Goal: Register for event/course: Sign up to attend an event or enroll in a course

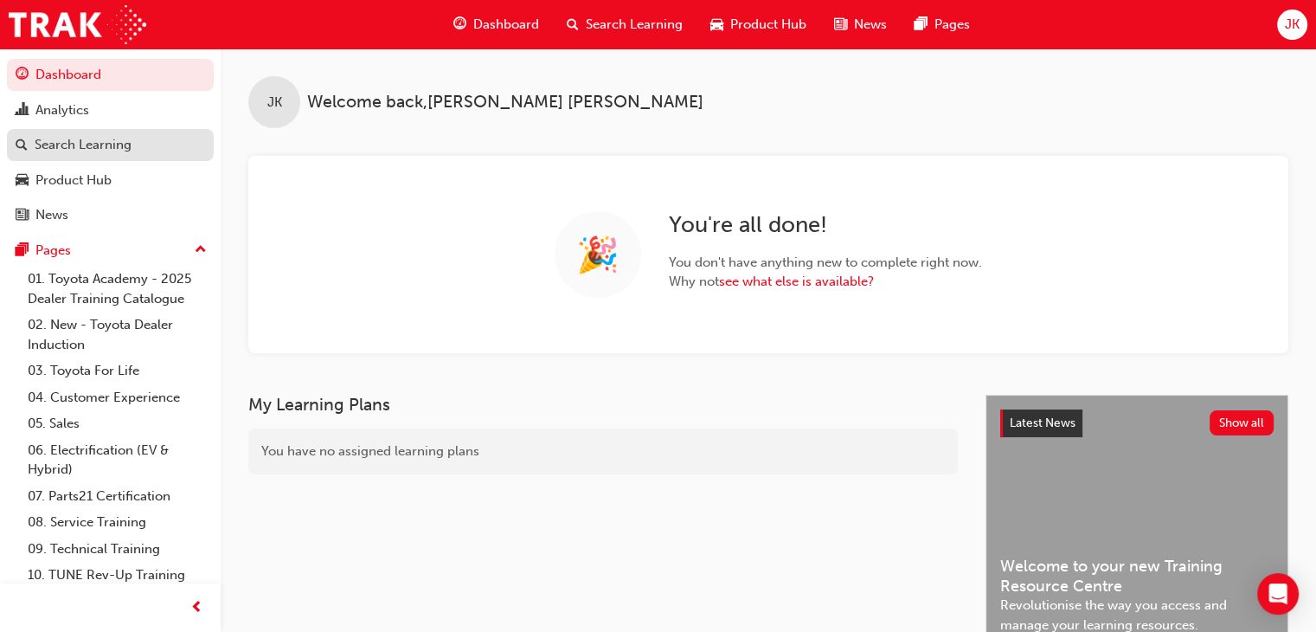
click at [63, 146] on div "Search Learning" at bounding box center [83, 145] width 97 height 20
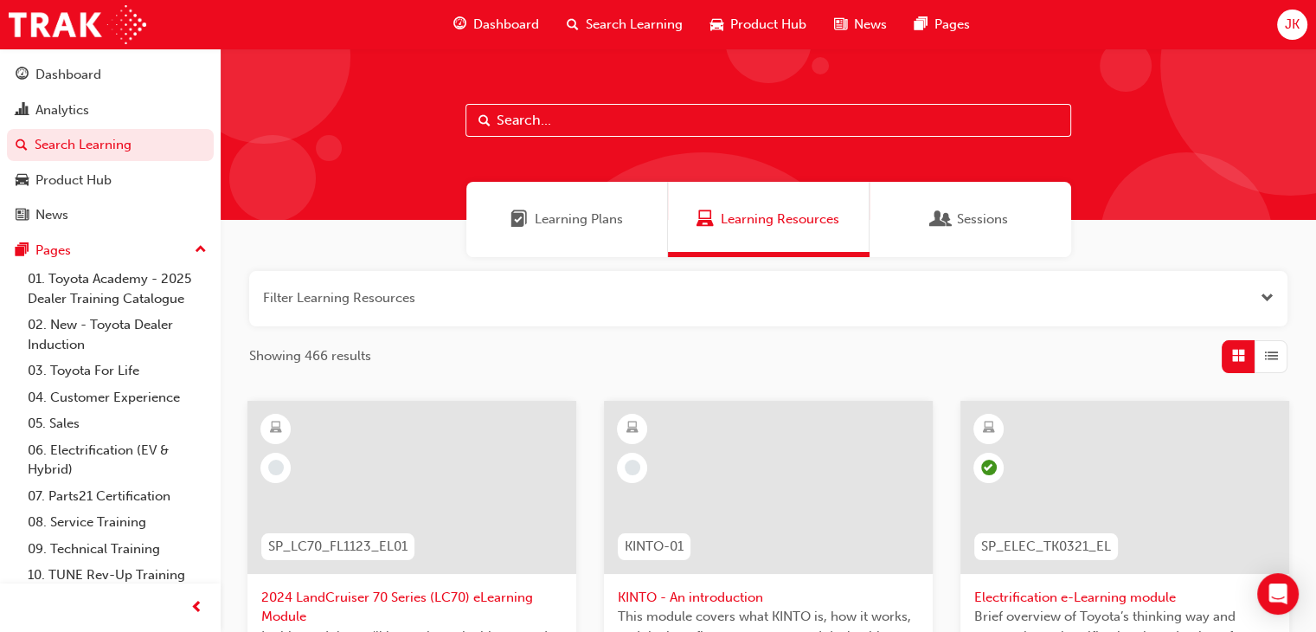
click at [537, 124] on input "text" at bounding box center [769, 120] width 606 height 33
click at [540, 122] on input "text" at bounding box center [769, 120] width 606 height 33
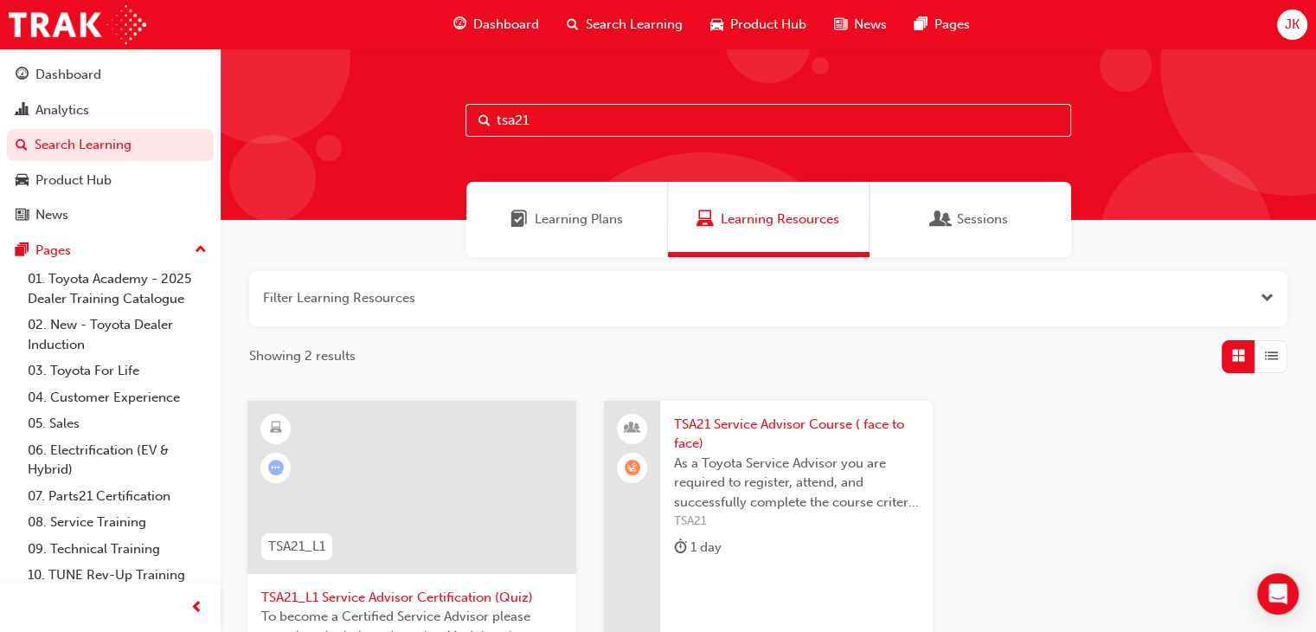
type input "tsa21"
click at [764, 424] on span "TSA21 Service Advisor Course ( face to face)" at bounding box center [796, 433] width 245 height 39
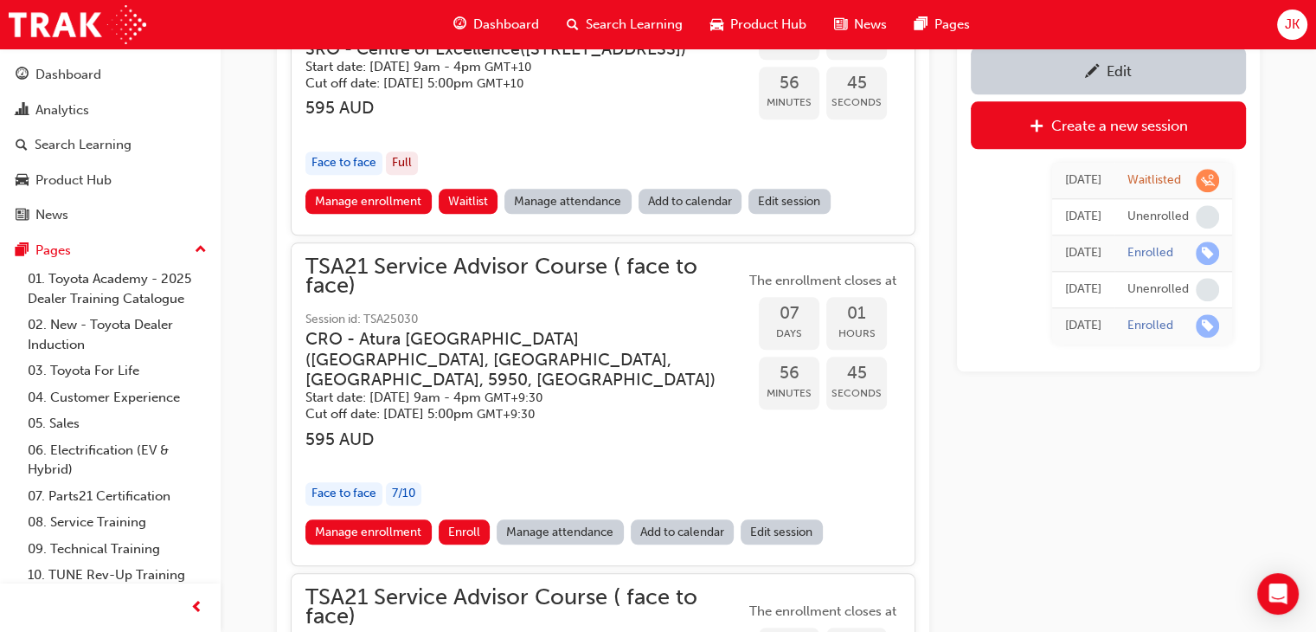
scroll to position [1764, 0]
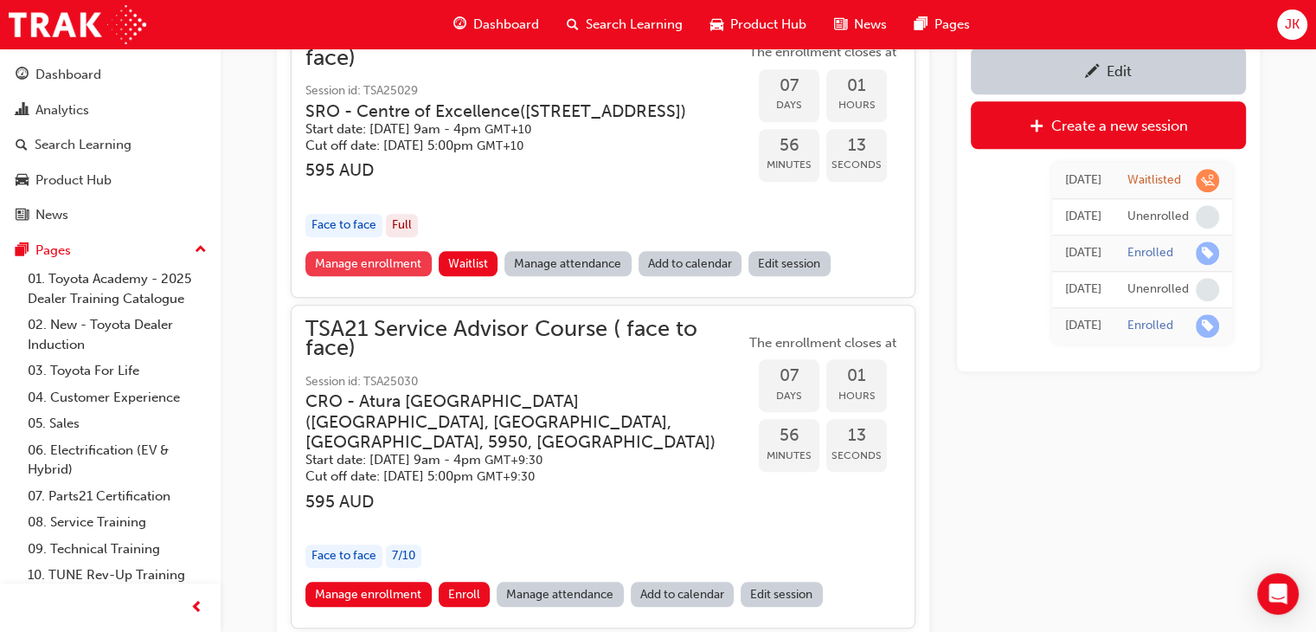
click at [382, 276] on link "Manage enrollment" at bounding box center [368, 263] width 126 height 25
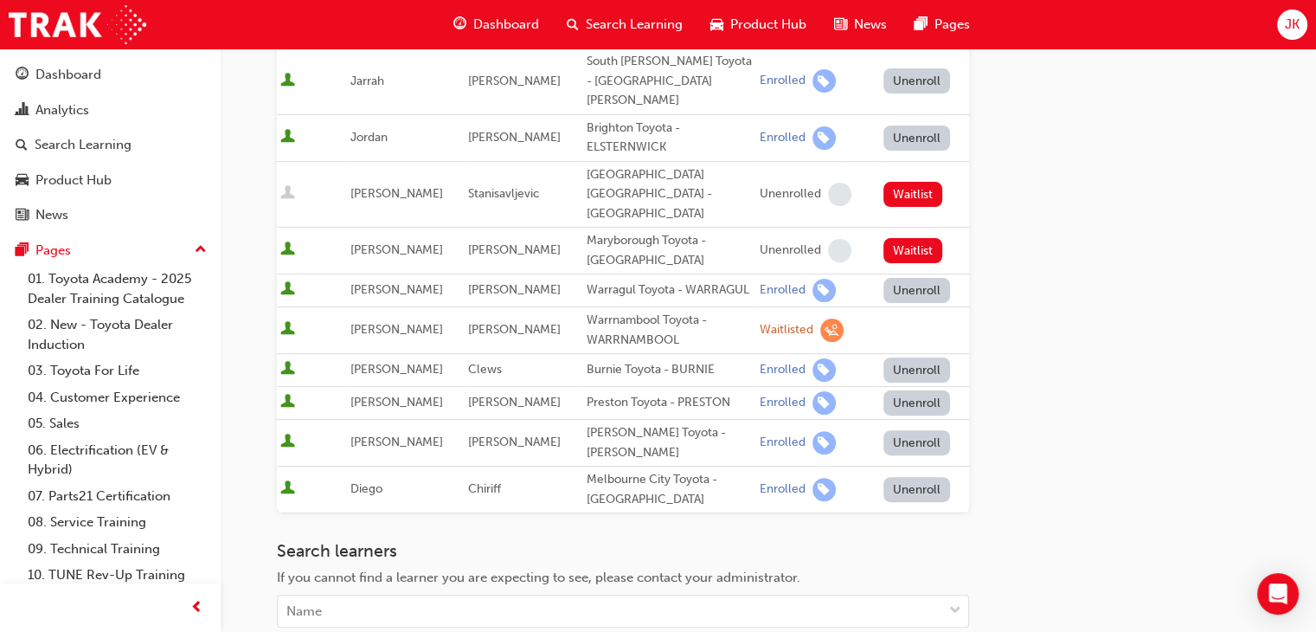
scroll to position [519, 0]
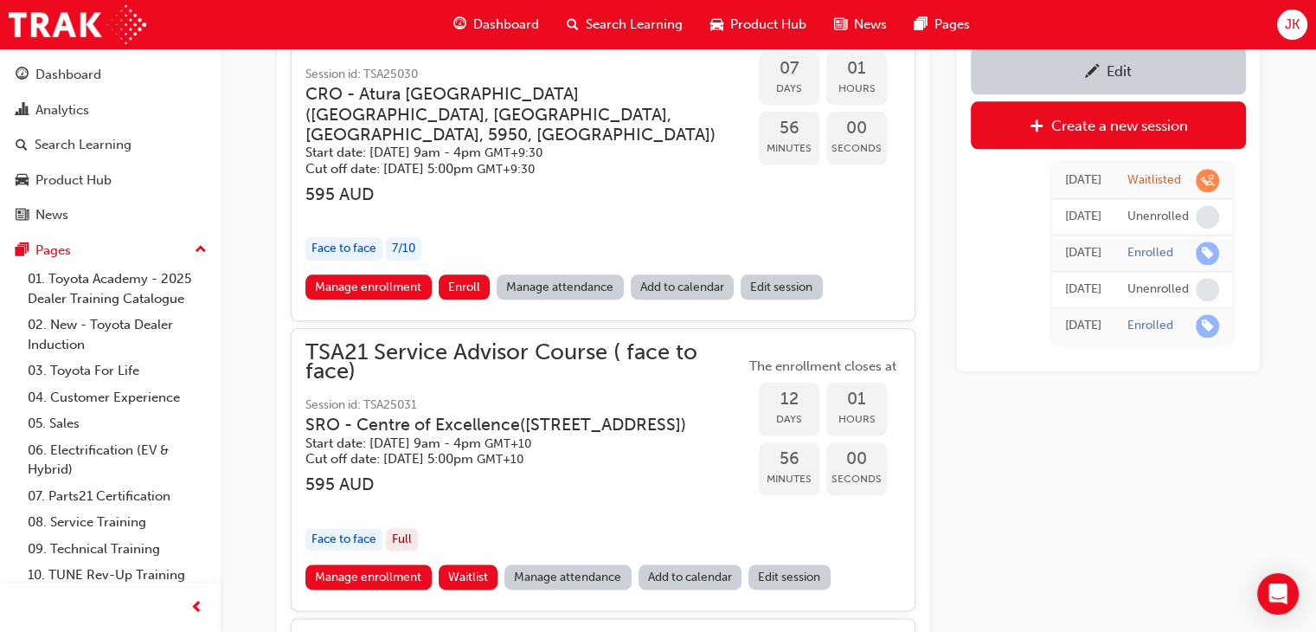
scroll to position [2111, 0]
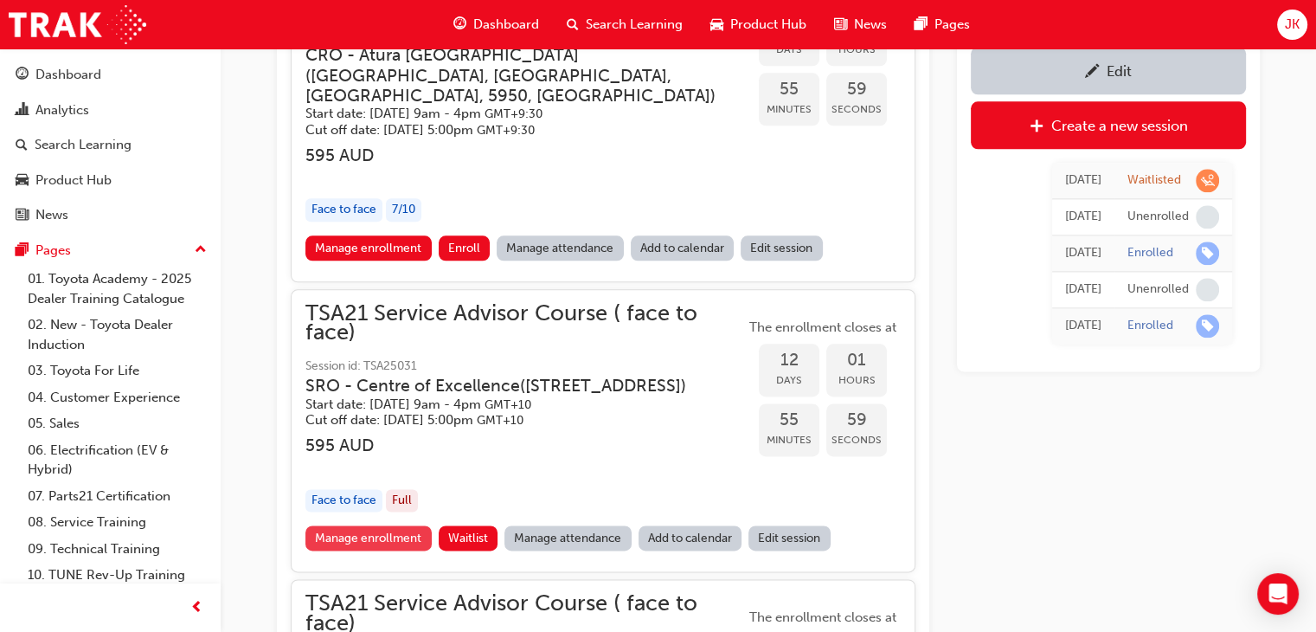
click at [384, 550] on link "Manage enrollment" at bounding box center [368, 537] width 126 height 25
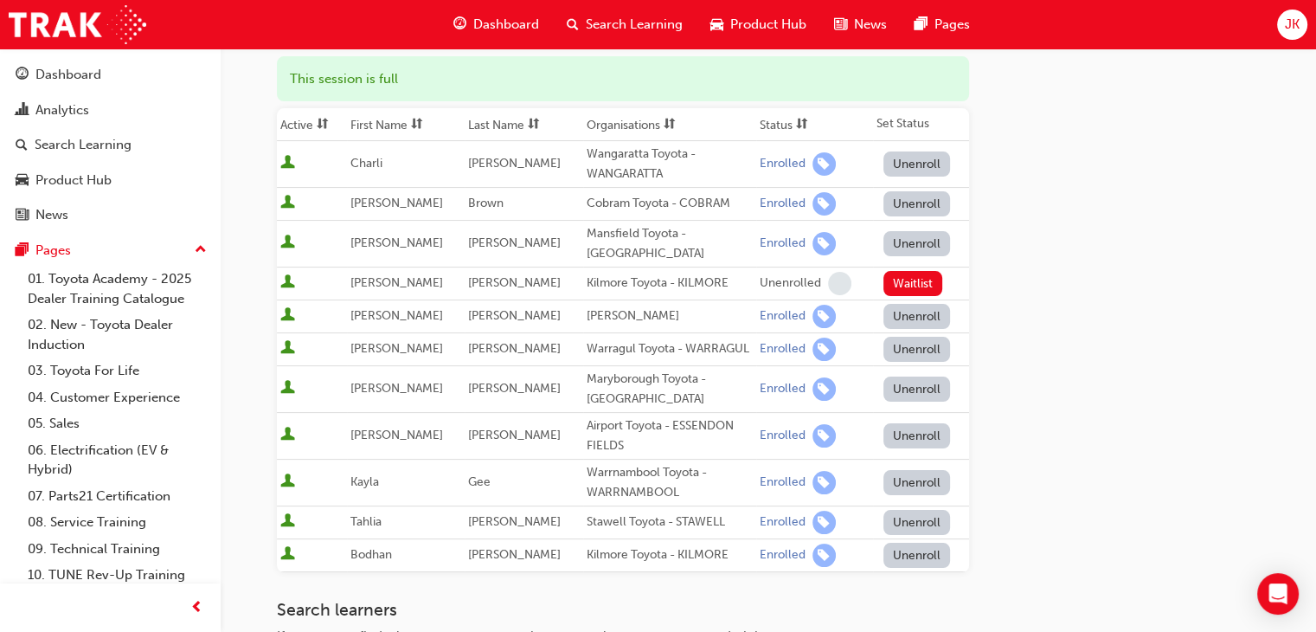
scroll to position [260, 0]
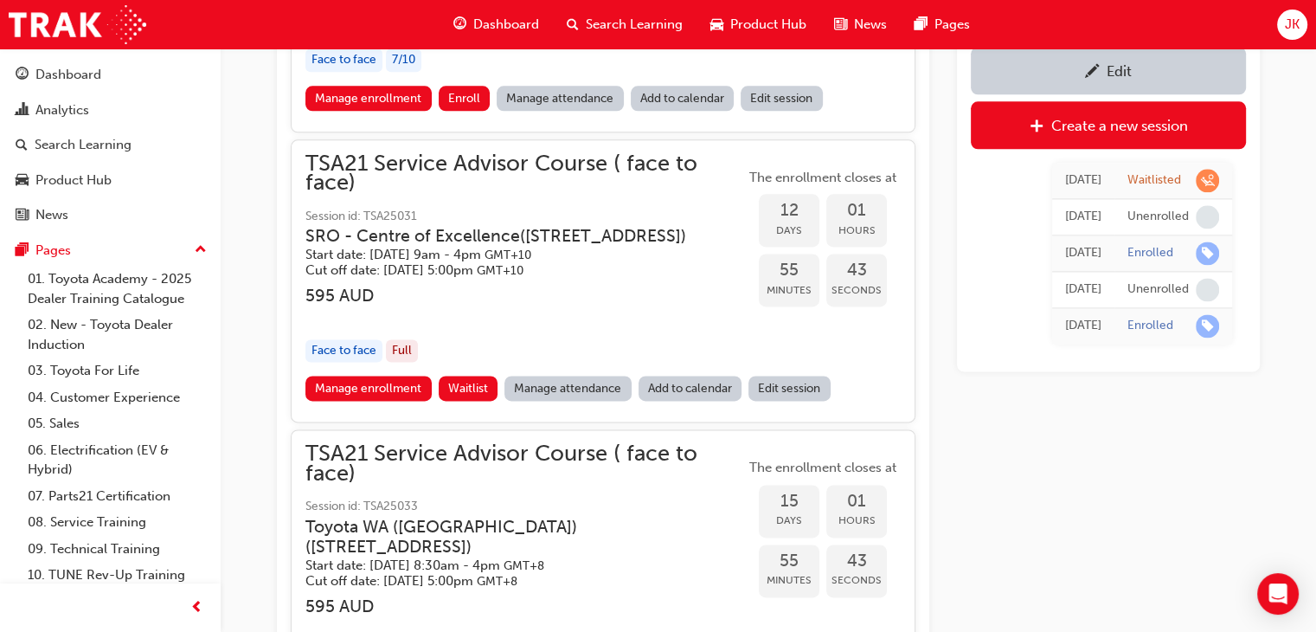
scroll to position [2284, 0]
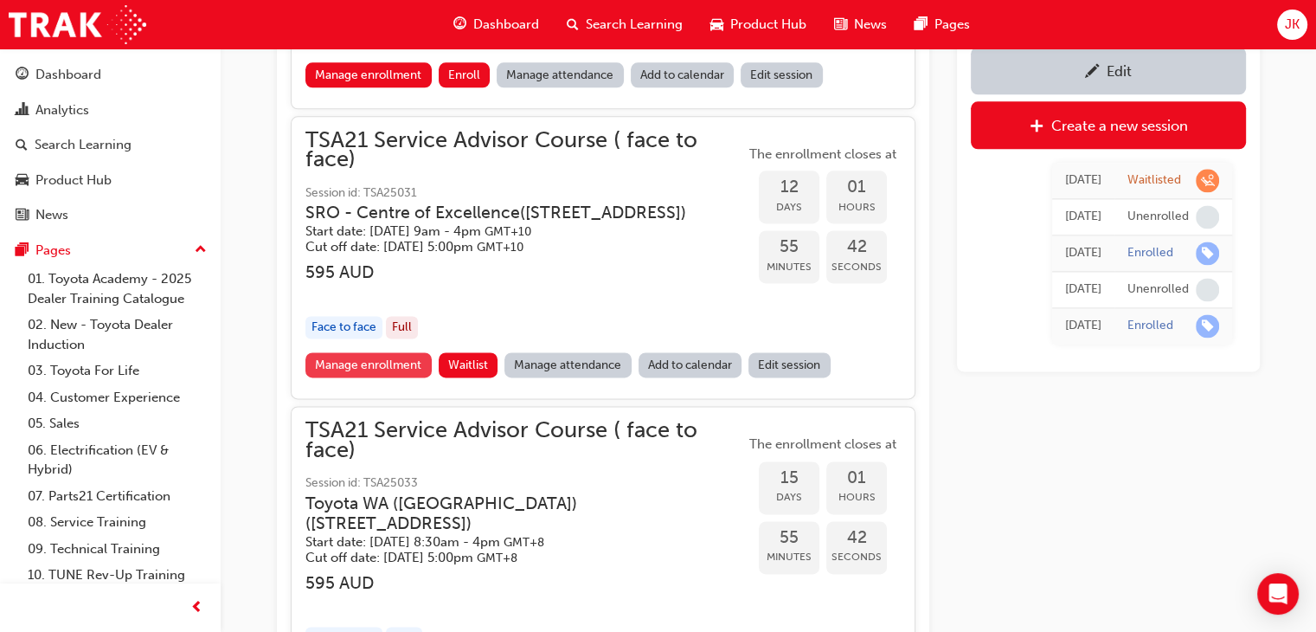
click at [347, 377] on link "Manage enrollment" at bounding box center [368, 364] width 126 height 25
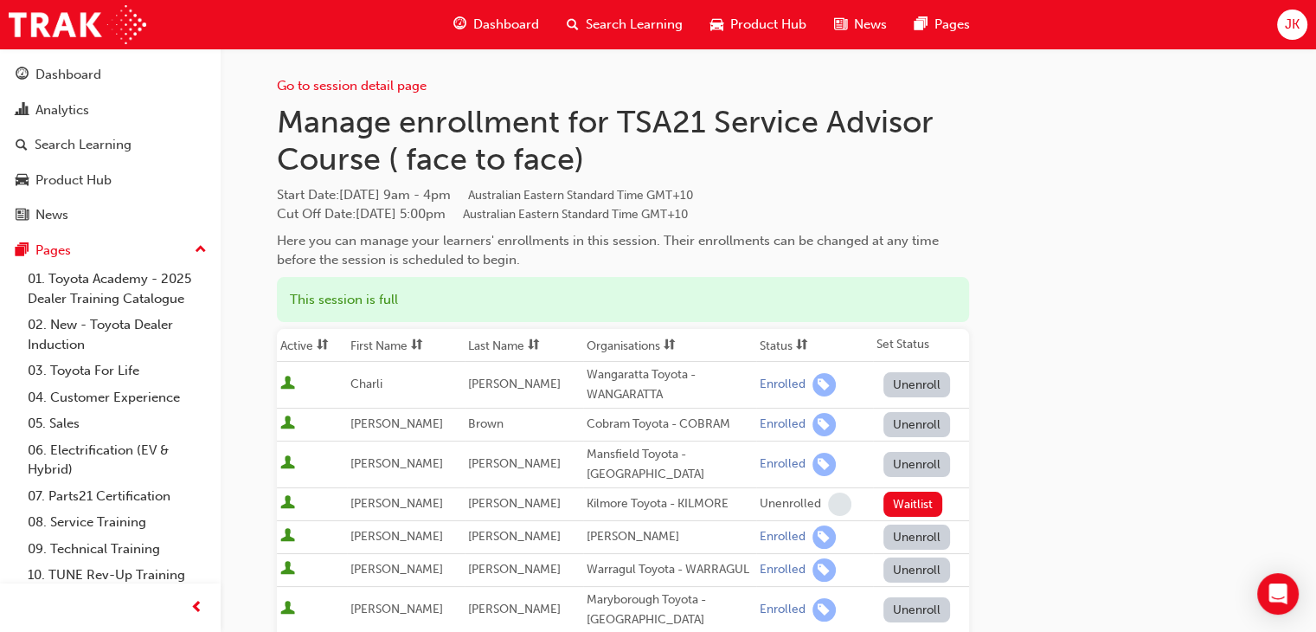
click at [465, 581] on td "[PERSON_NAME]" at bounding box center [524, 570] width 118 height 33
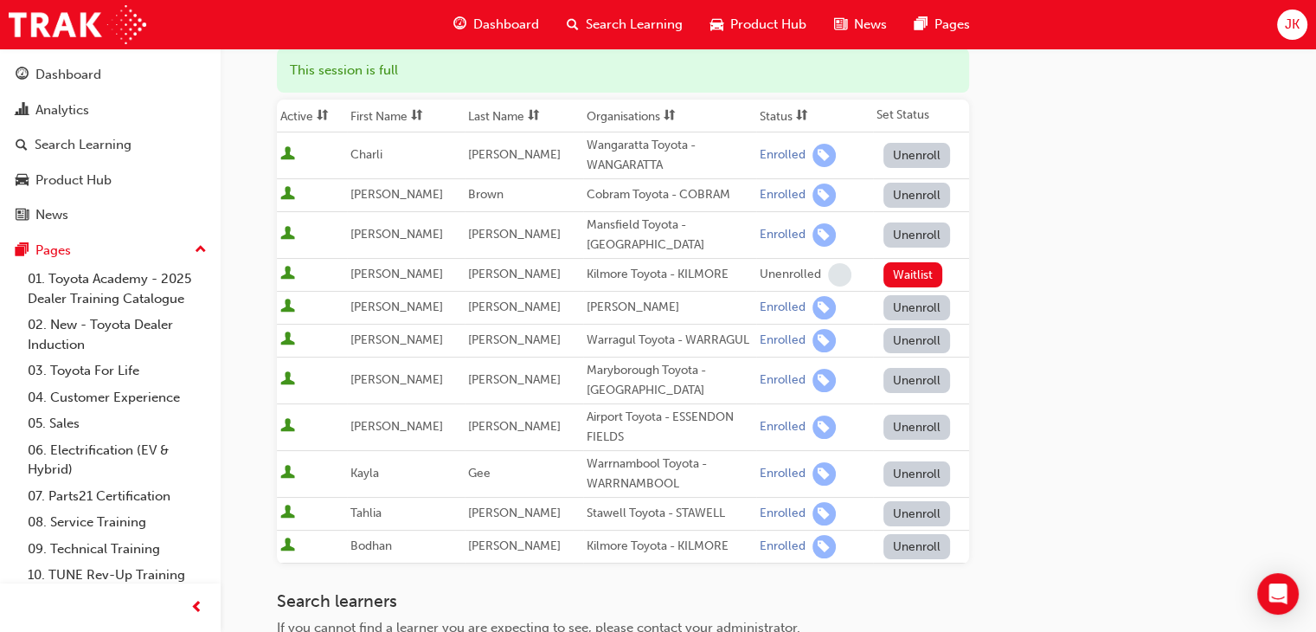
scroll to position [260, 0]
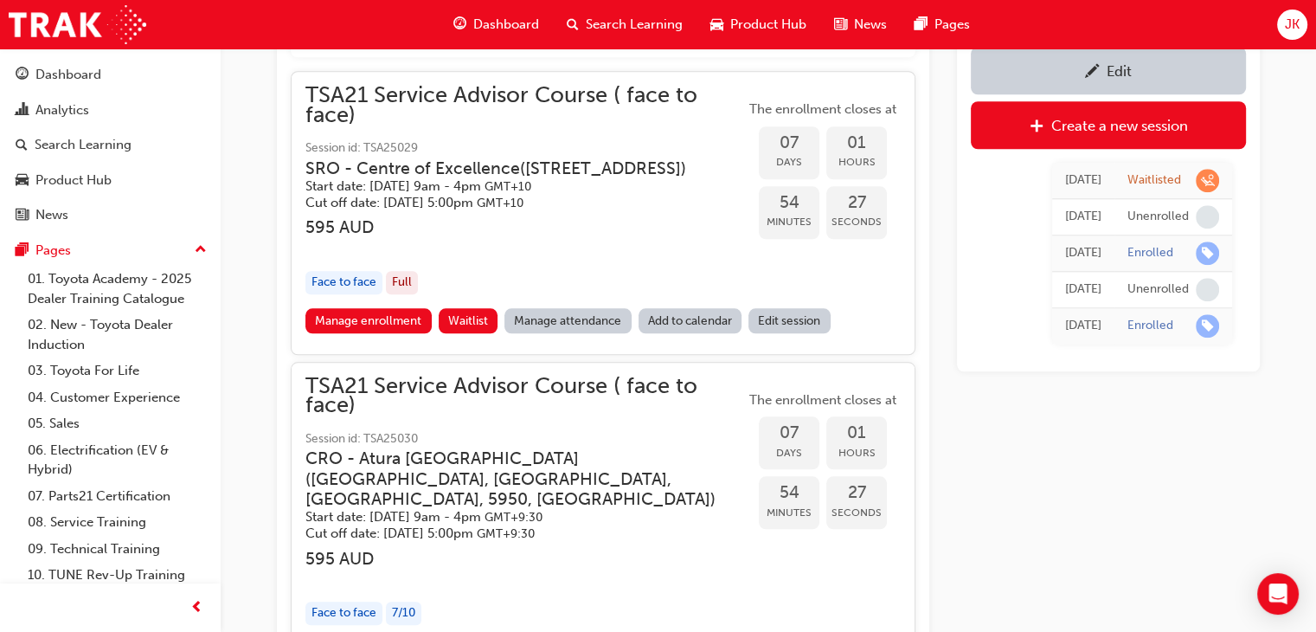
scroll to position [1678, 0]
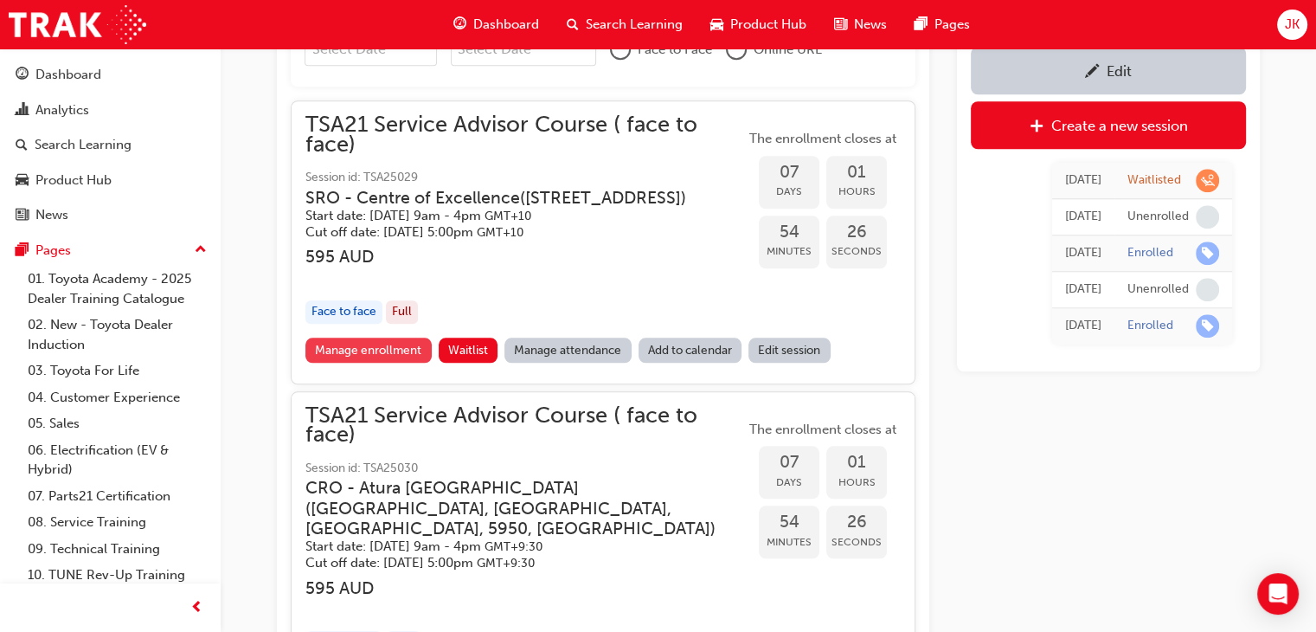
click at [343, 363] on link "Manage enrollment" at bounding box center [368, 349] width 126 height 25
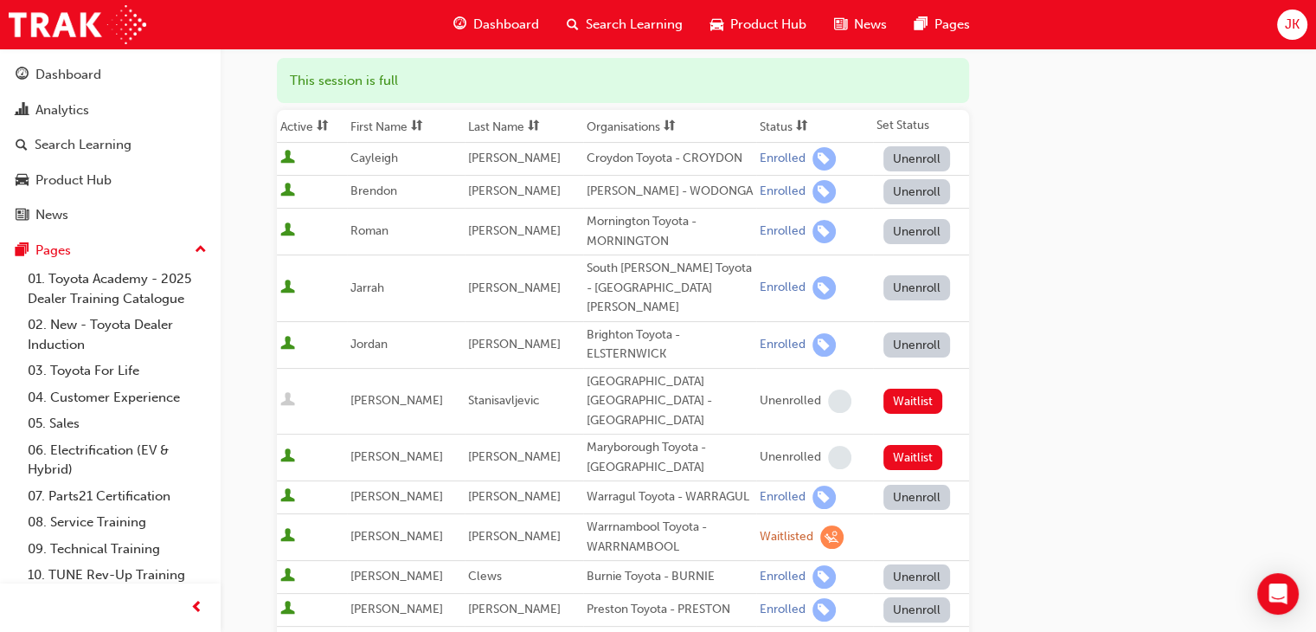
scroll to position [260, 0]
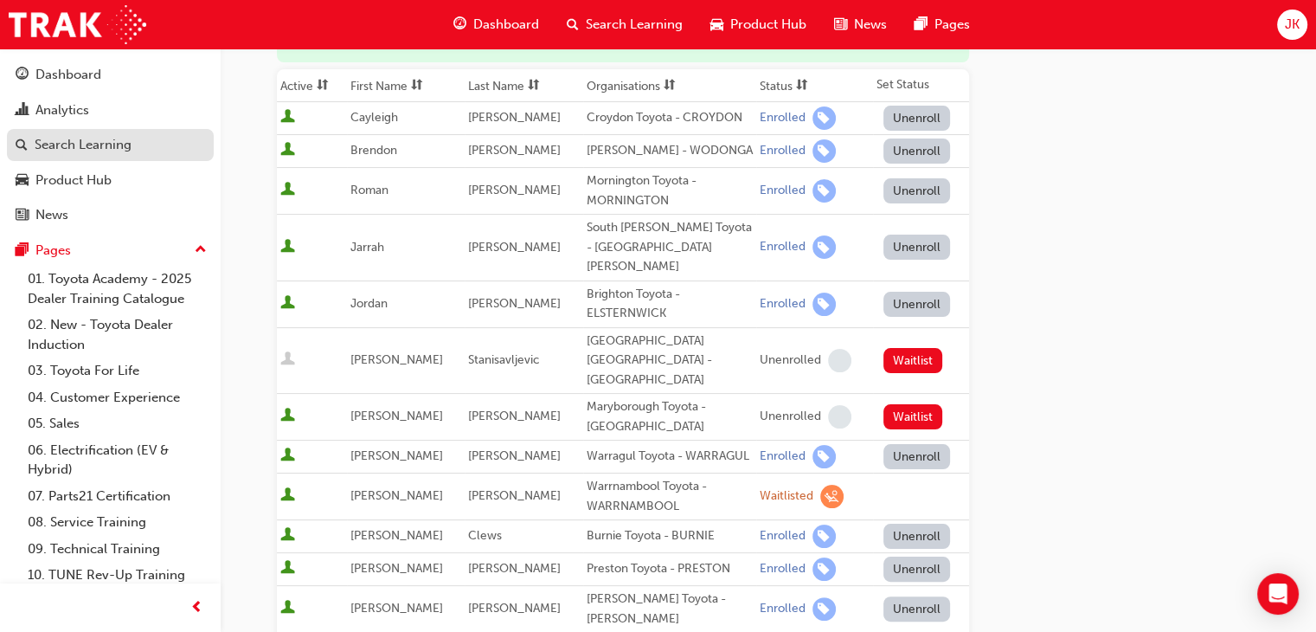
click at [98, 145] on div "Search Learning" at bounding box center [83, 145] width 97 height 20
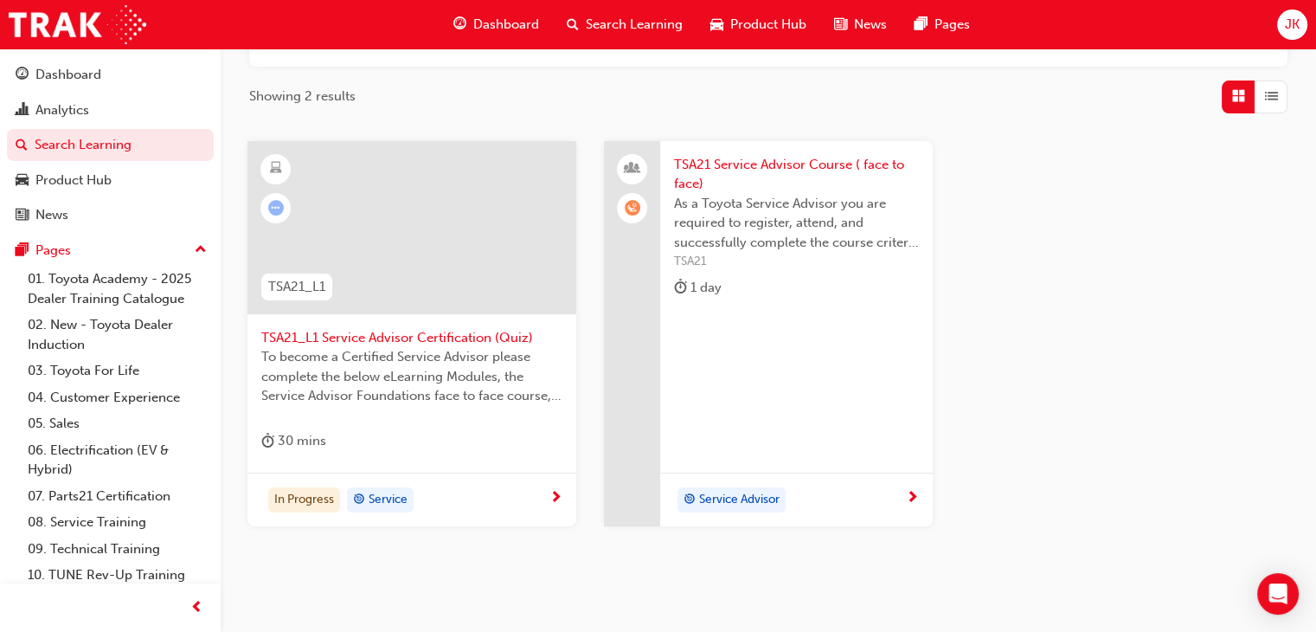
click at [733, 161] on span "TSA21 Service Advisor Course ( face to face)" at bounding box center [796, 174] width 245 height 39
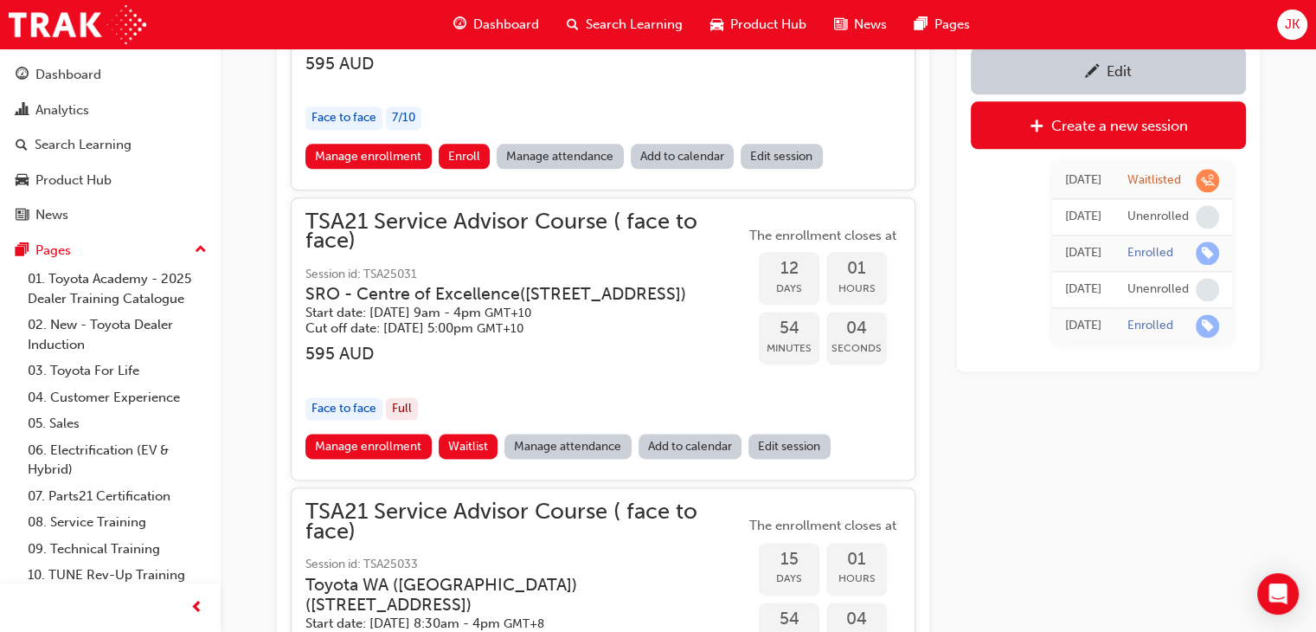
scroll to position [2208, 0]
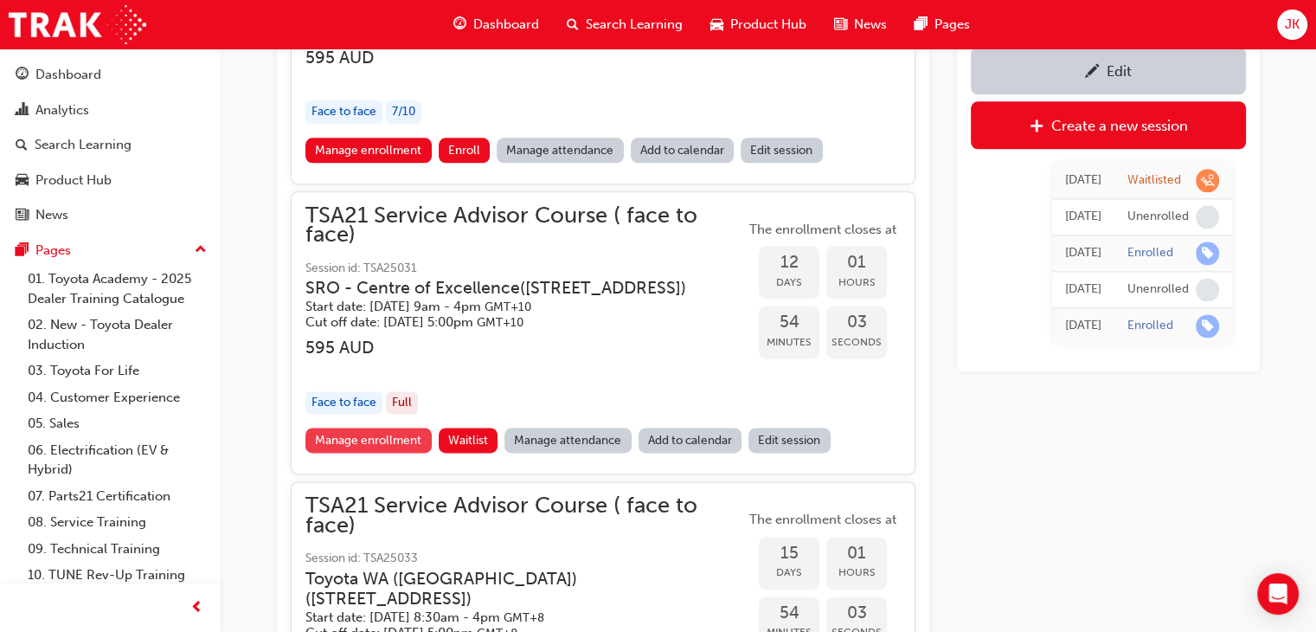
click at [353, 453] on link "Manage enrollment" at bounding box center [368, 439] width 126 height 25
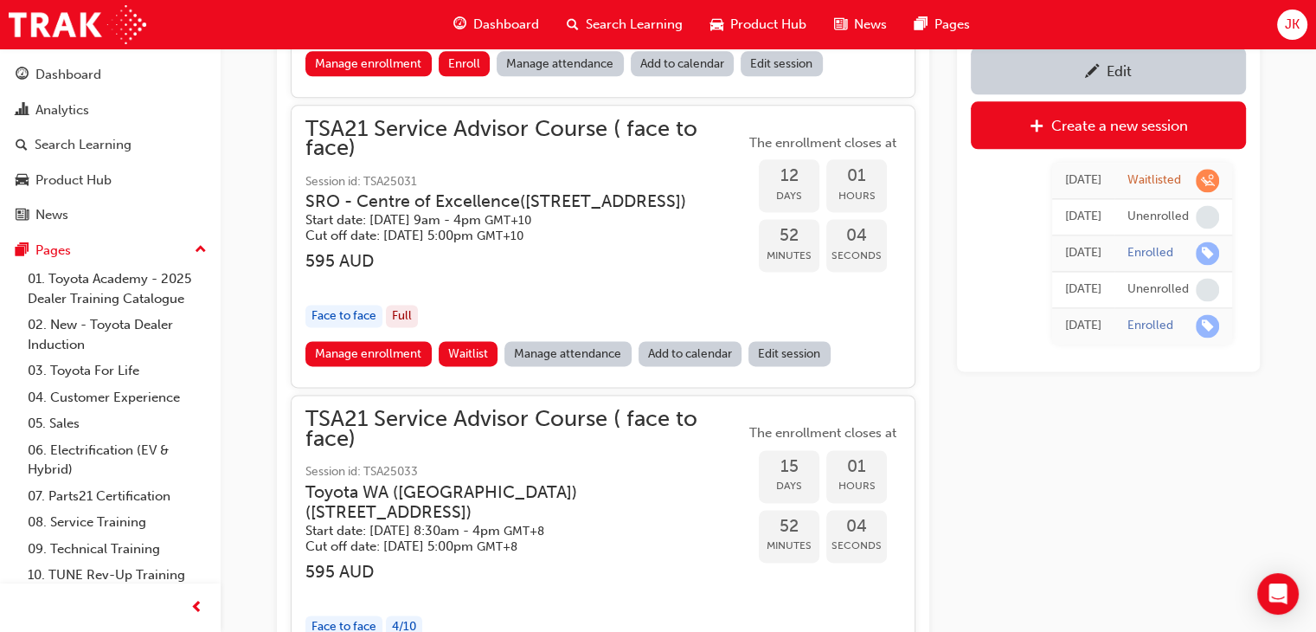
scroll to position [2208, 0]
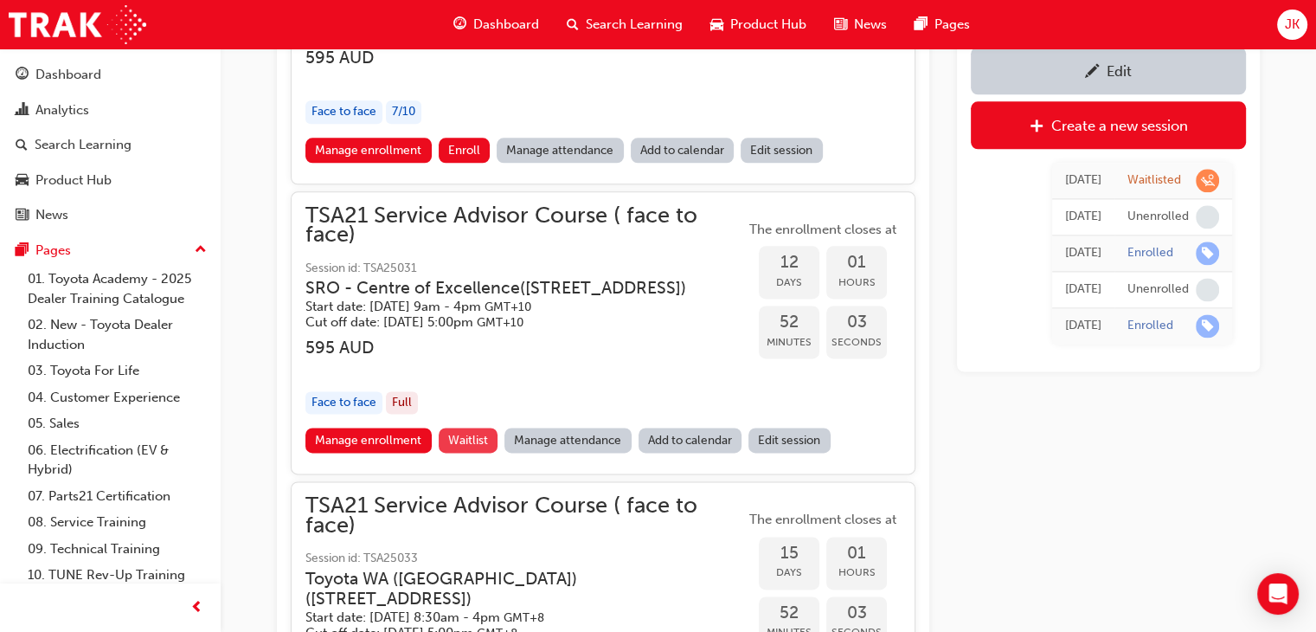
click at [462, 447] on span "Waitlist" at bounding box center [468, 440] width 40 height 15
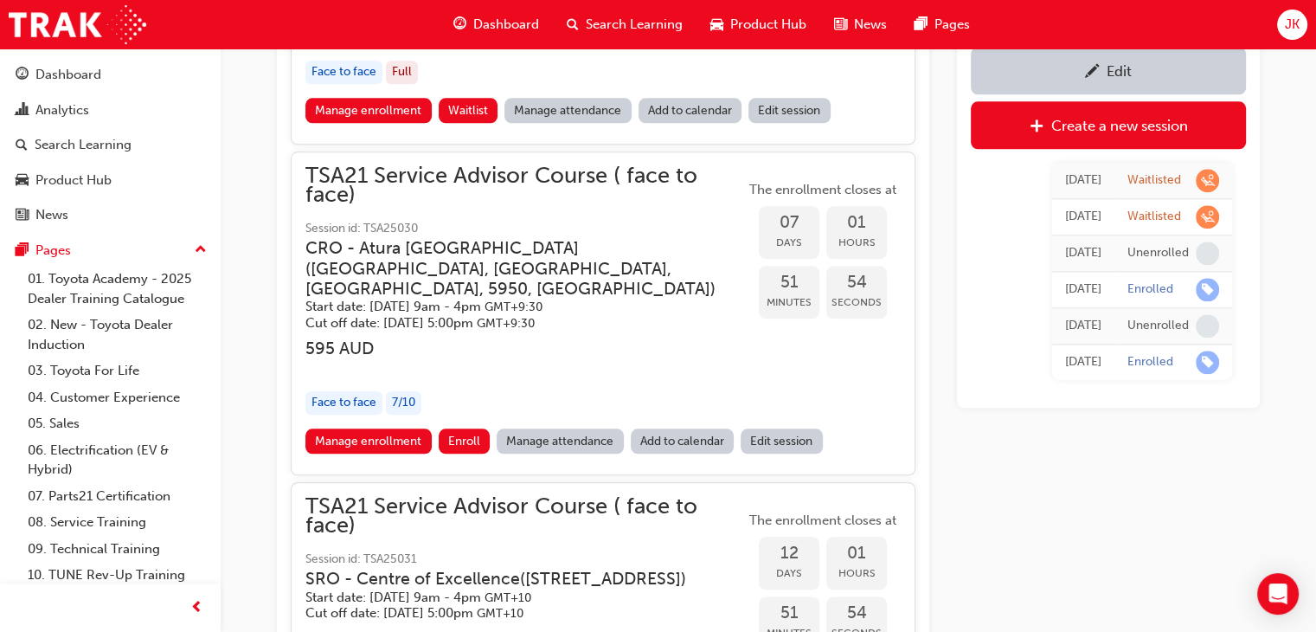
scroll to position [1937, 0]
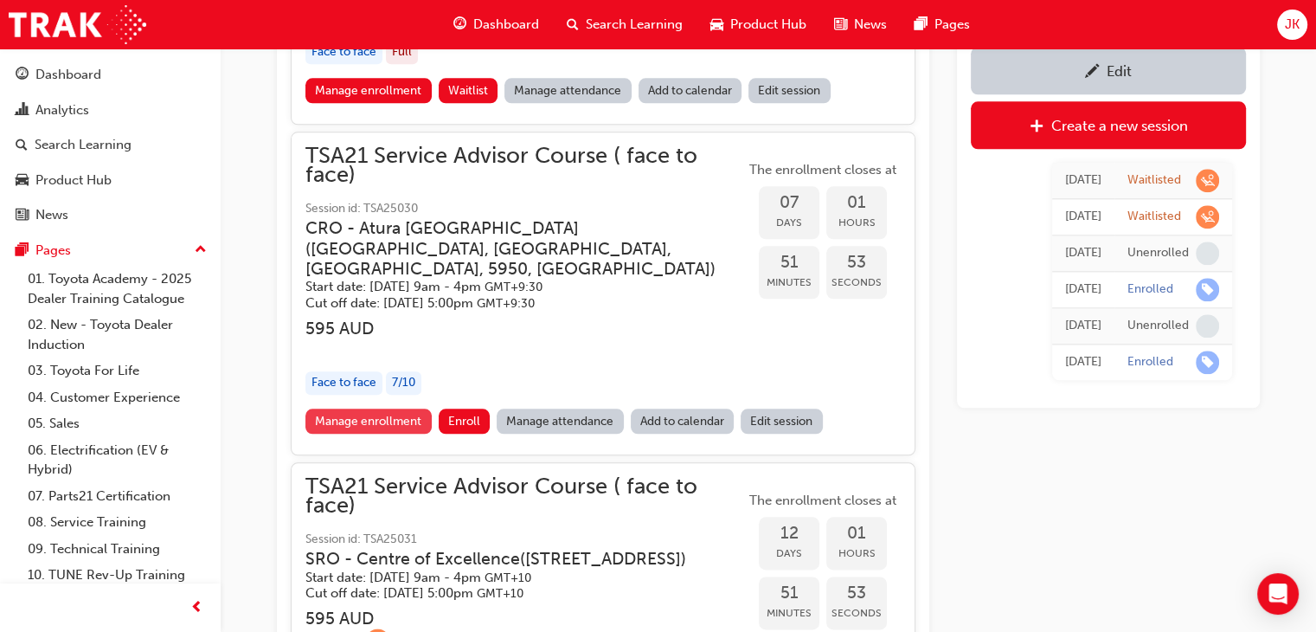
click at [381, 419] on link "Manage enrollment" at bounding box center [368, 420] width 126 height 25
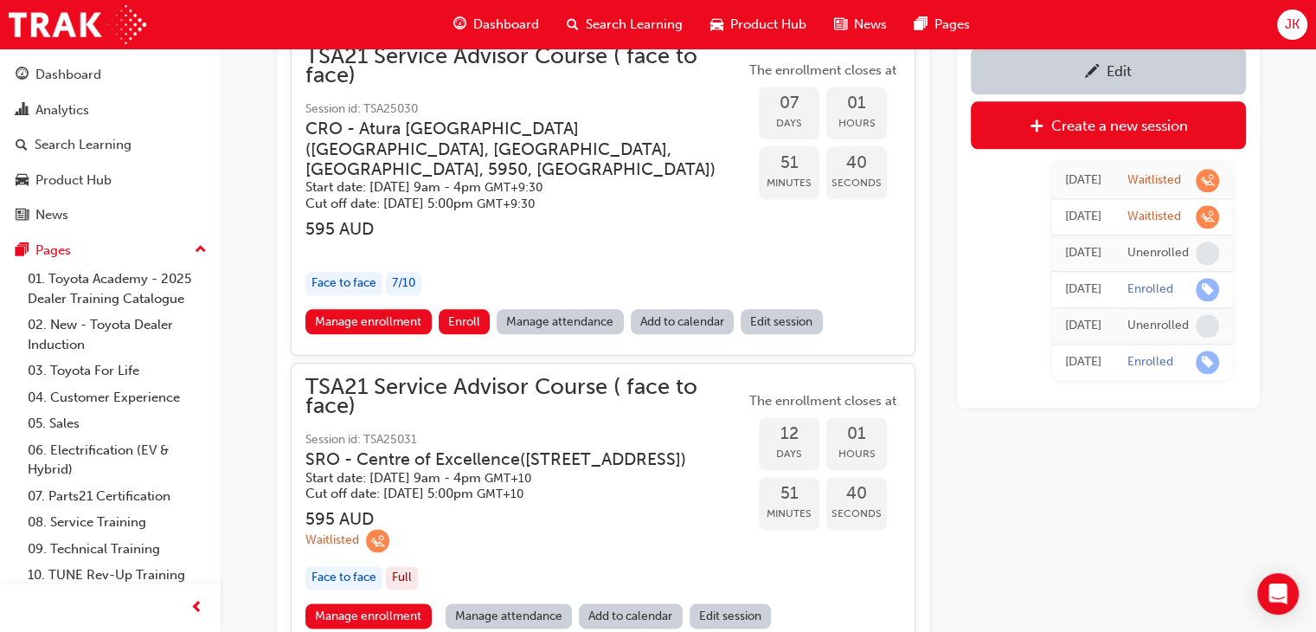
scroll to position [2111, 0]
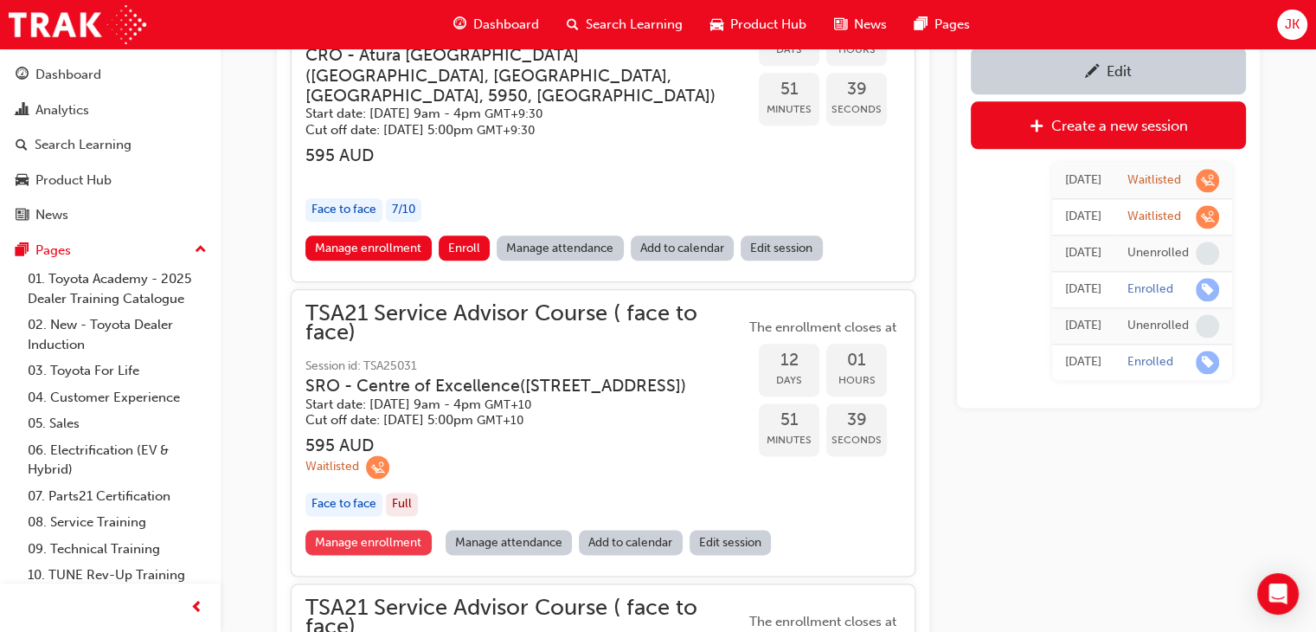
click at [359, 555] on link "Manage enrollment" at bounding box center [368, 542] width 126 height 25
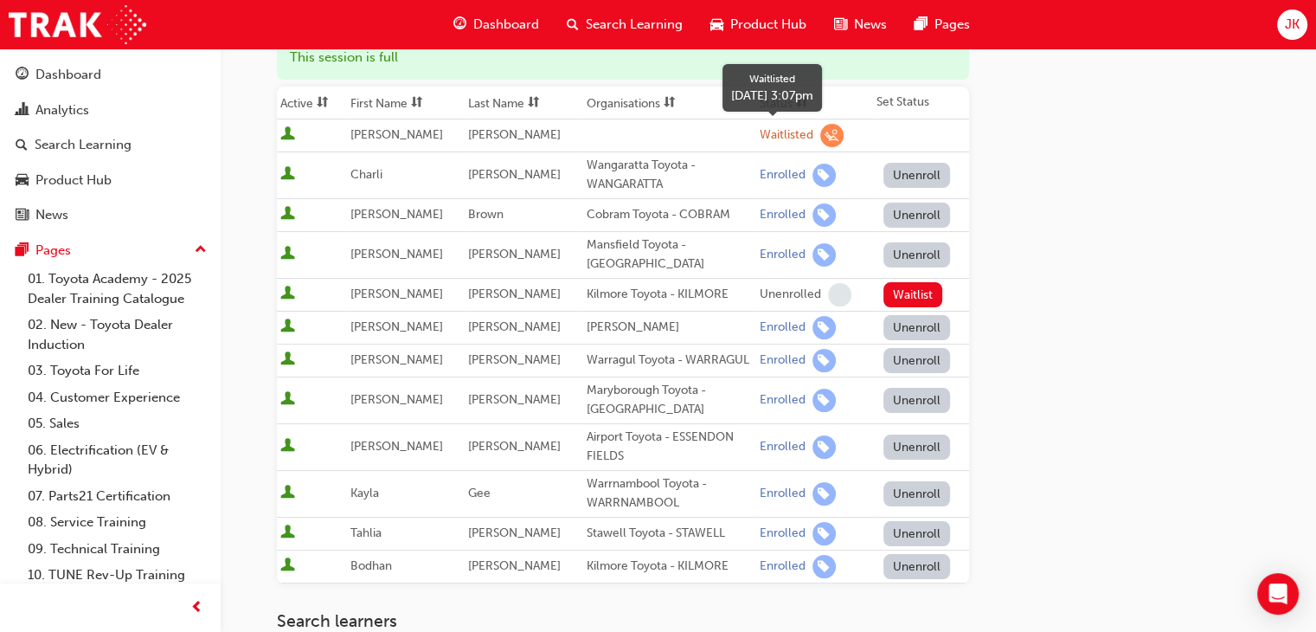
scroll to position [346, 0]
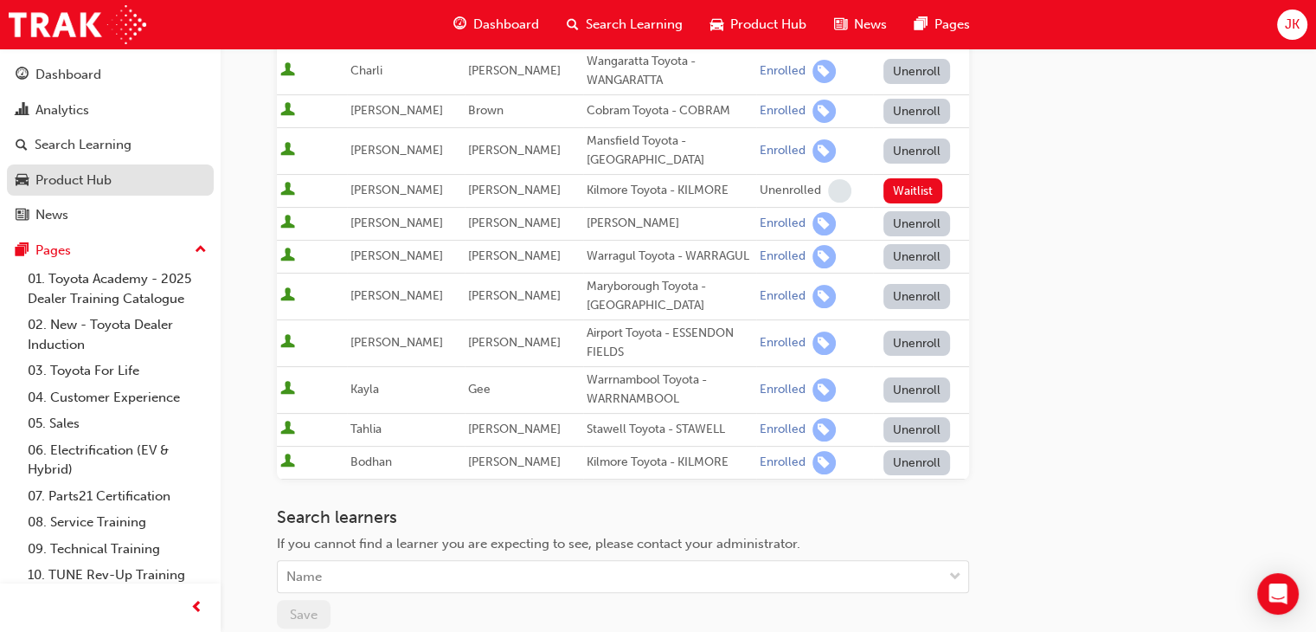
drag, startPoint x: 97, startPoint y: 150, endPoint x: 124, endPoint y: 170, distance: 33.9
click at [97, 150] on div "Search Learning" at bounding box center [83, 145] width 97 height 20
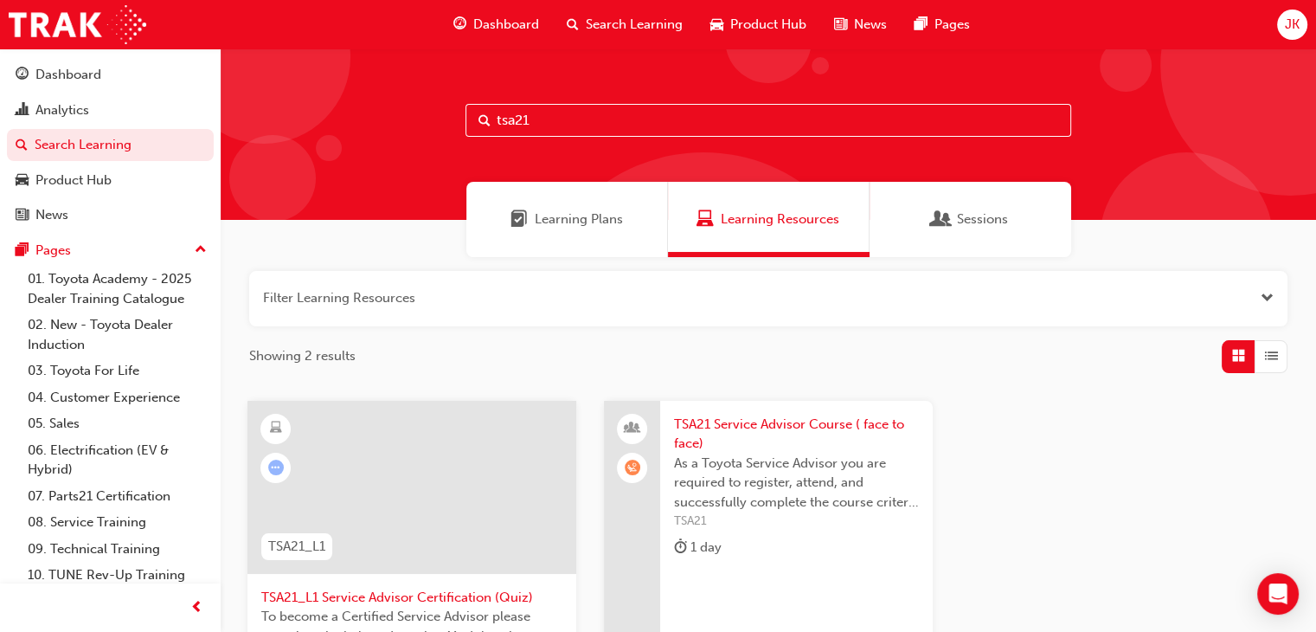
click at [761, 424] on span "TSA21 Service Advisor Course ( face to face)" at bounding box center [796, 433] width 245 height 39
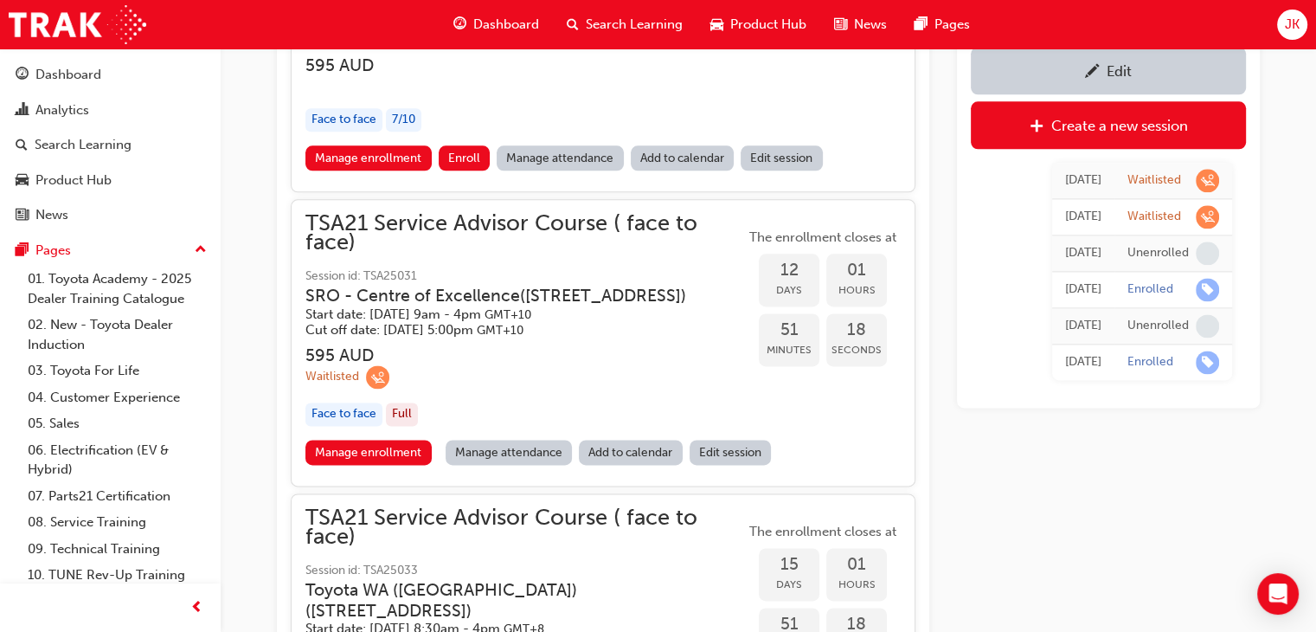
scroll to position [2295, 0]
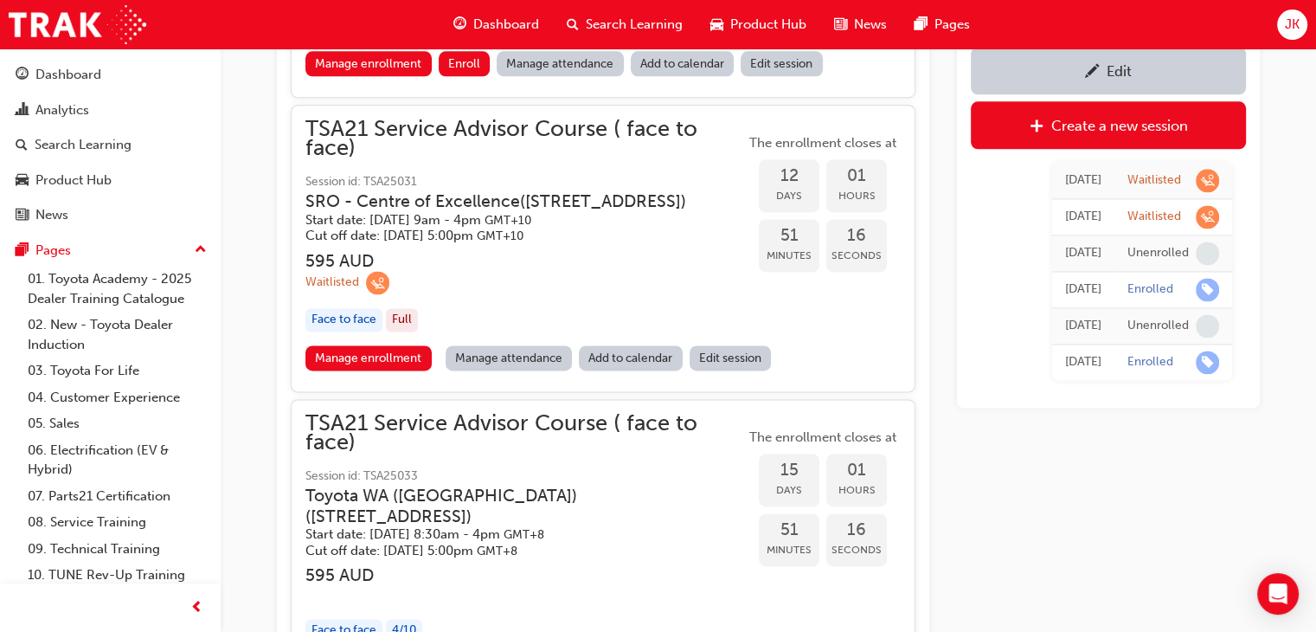
click at [739, 370] on link "Edit session" at bounding box center [731, 357] width 82 height 25
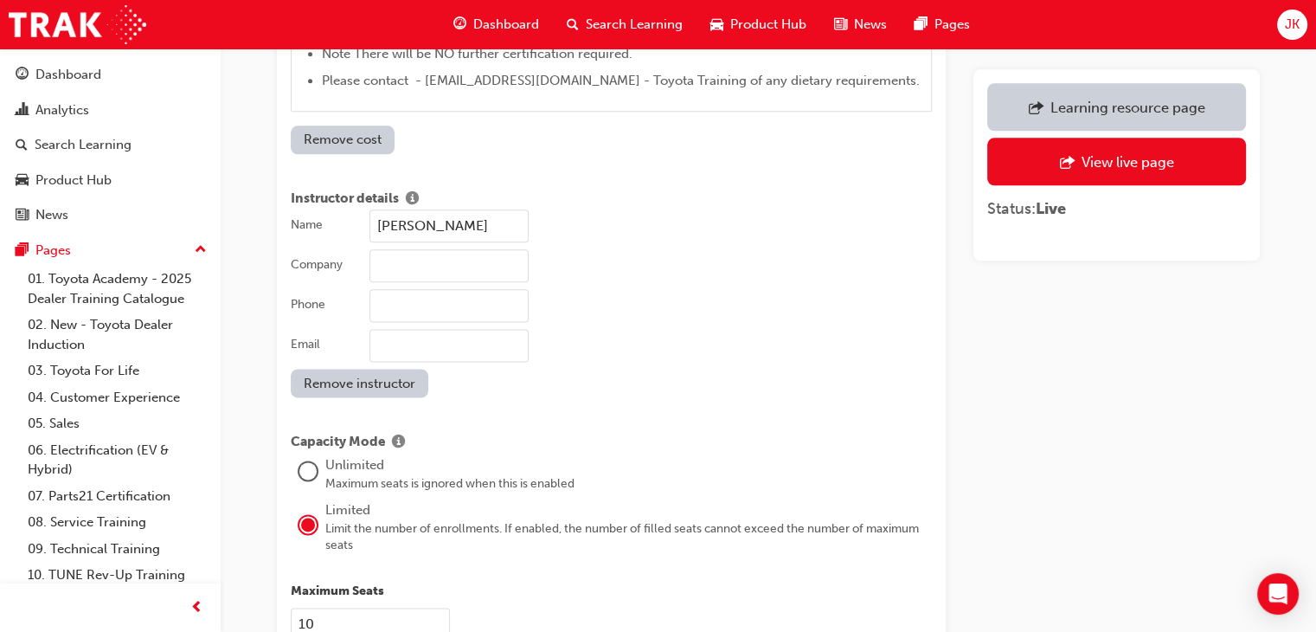
scroll to position [2250, 0]
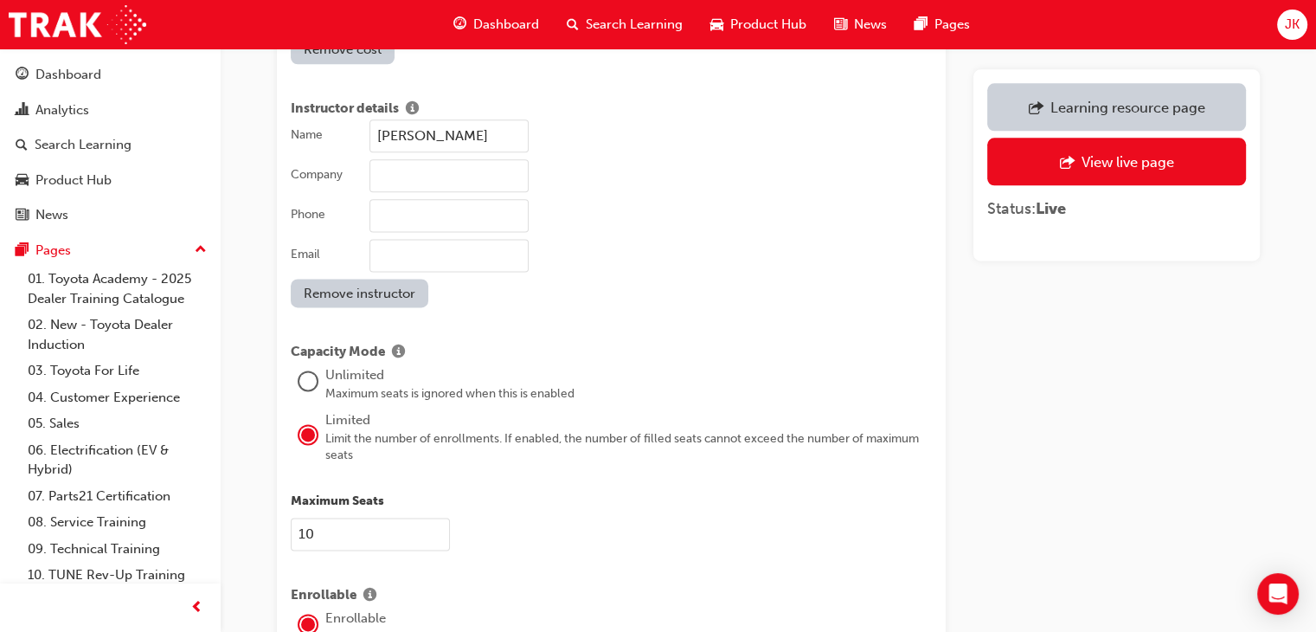
click at [305, 517] on input "10" at bounding box center [370, 533] width 159 height 33
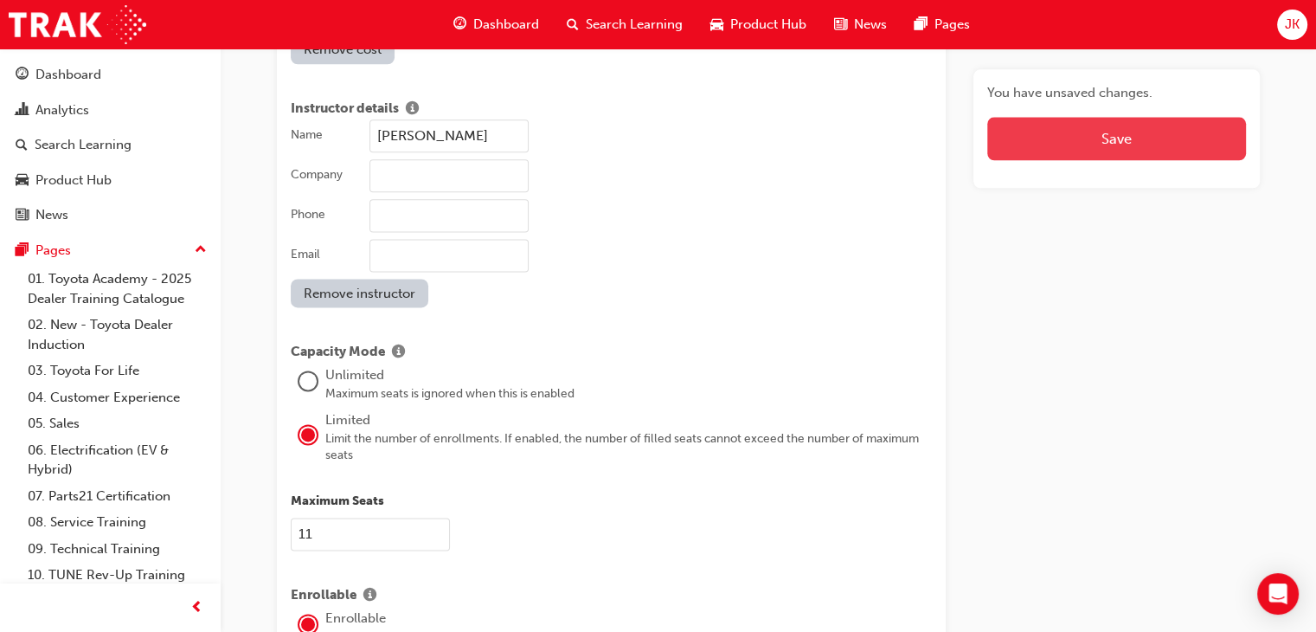
type input "11"
click at [1111, 141] on button "Save" at bounding box center [1116, 138] width 259 height 43
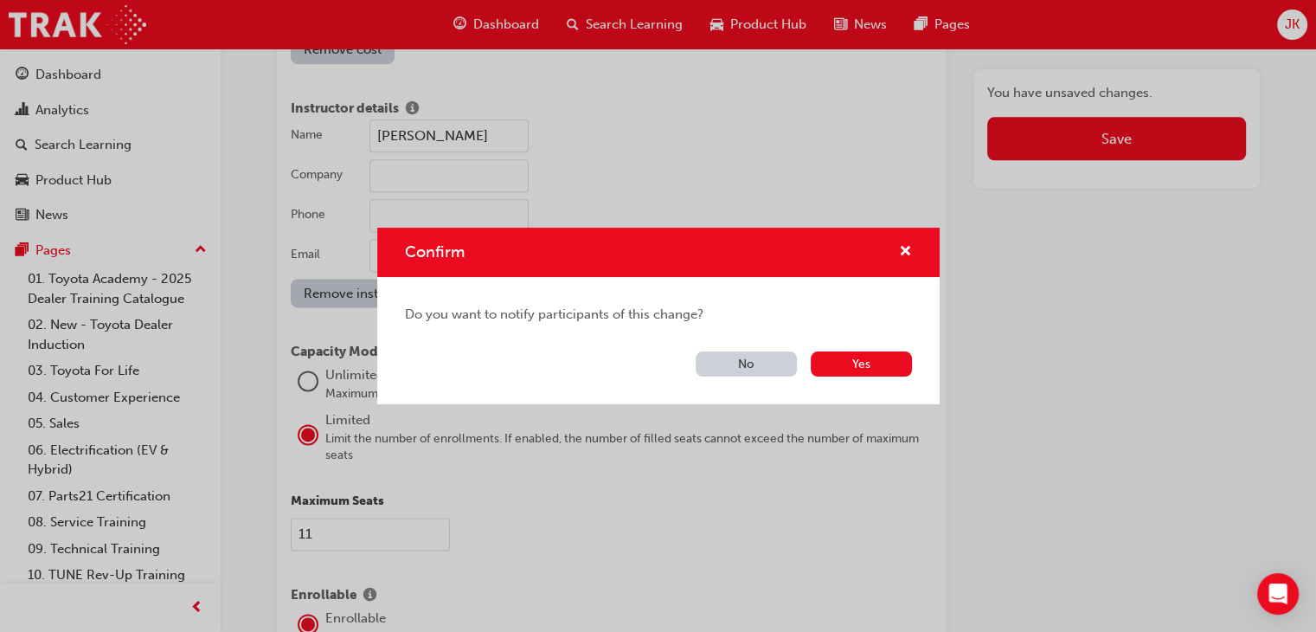
click at [732, 364] on button "No" at bounding box center [746, 363] width 101 height 25
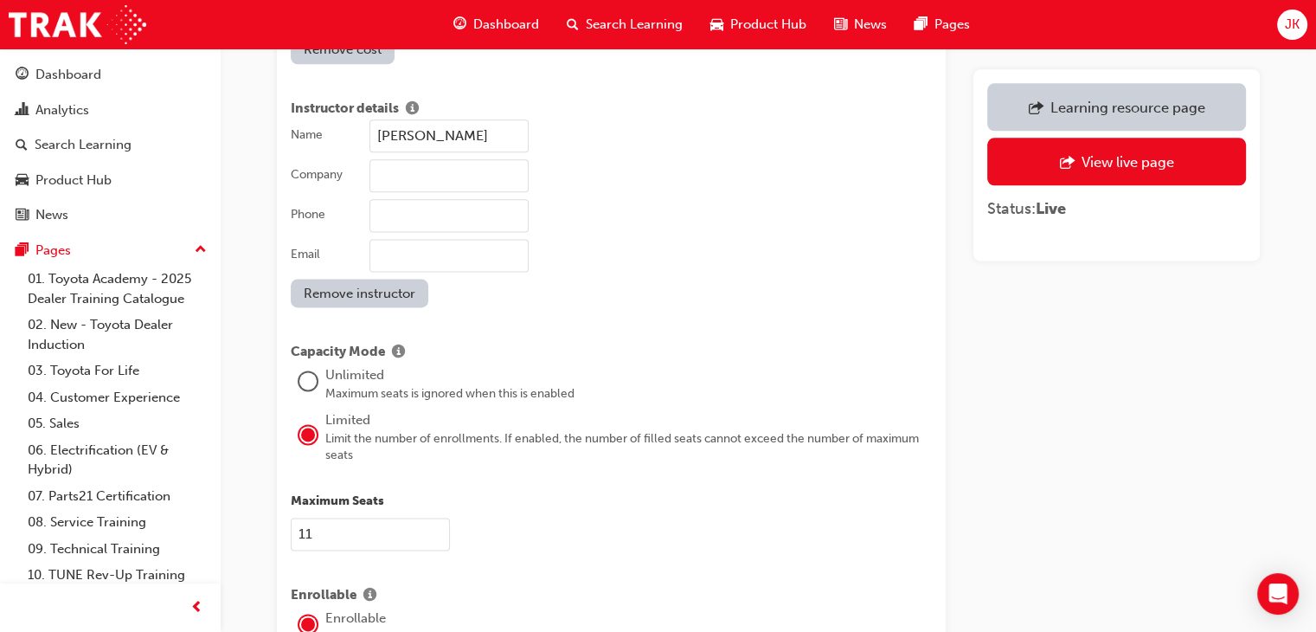
click at [1076, 110] on div "Learning resource page" at bounding box center [1127, 107] width 155 height 17
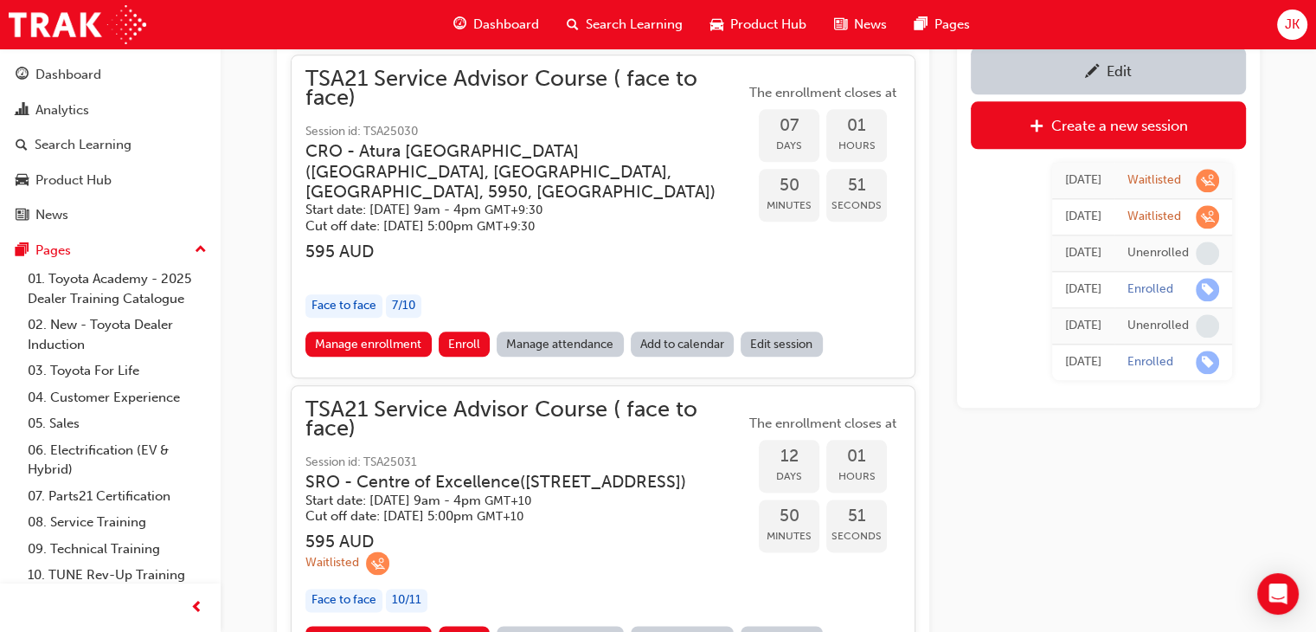
scroll to position [2122, 0]
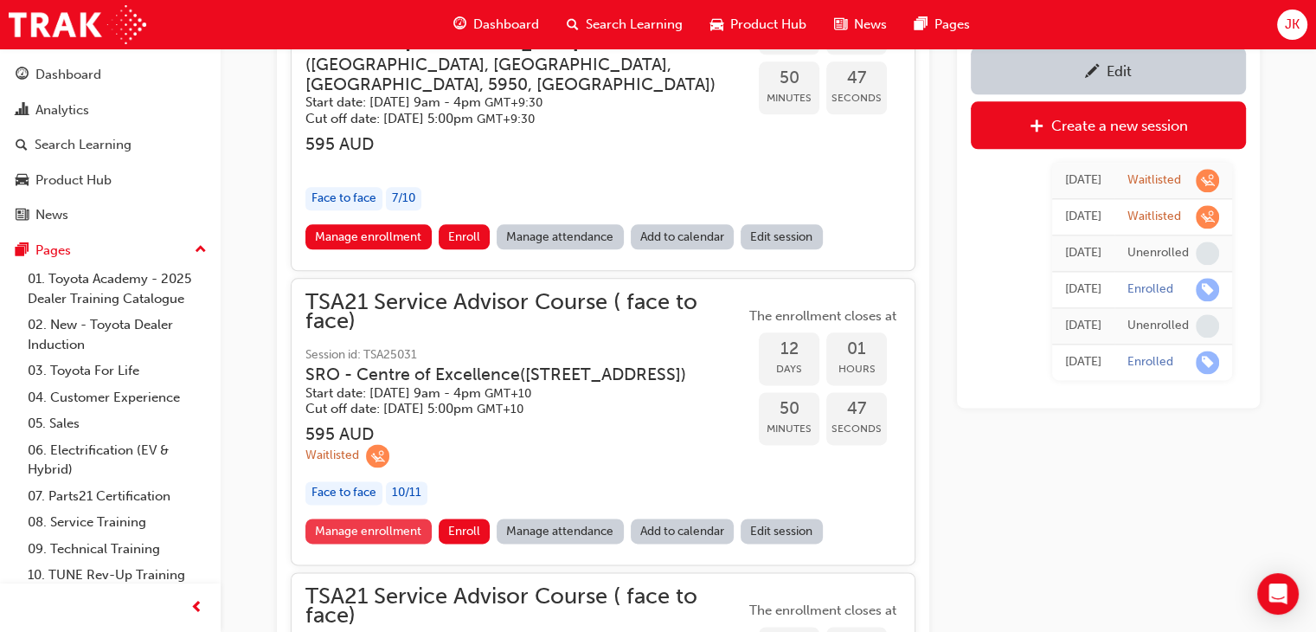
click at [371, 543] on link "Manage enrollment" at bounding box center [368, 530] width 126 height 25
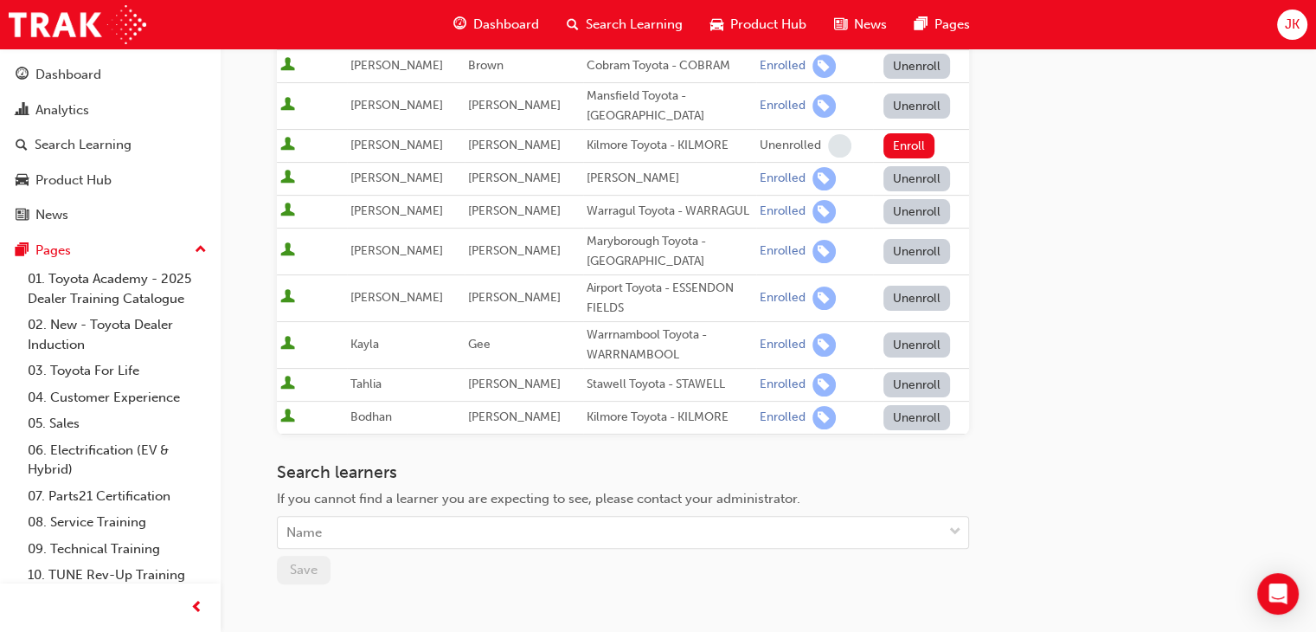
scroll to position [433, 0]
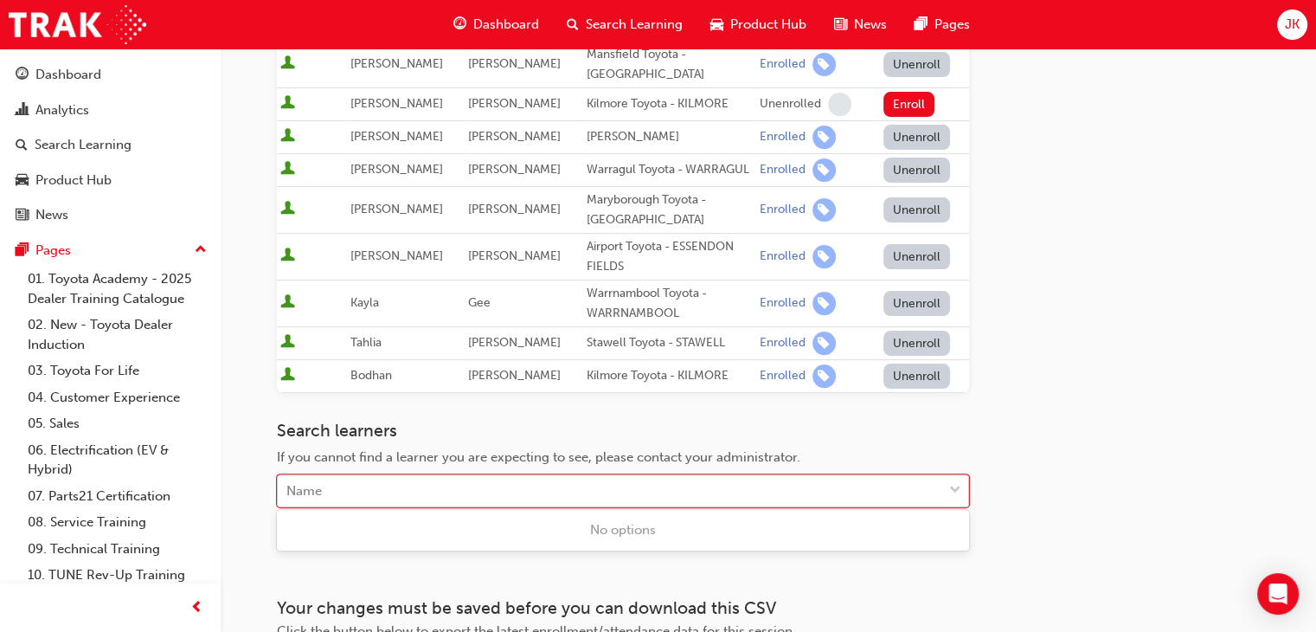
click at [295, 481] on div "Name" at bounding box center [303, 491] width 35 height 20
type input "torney"
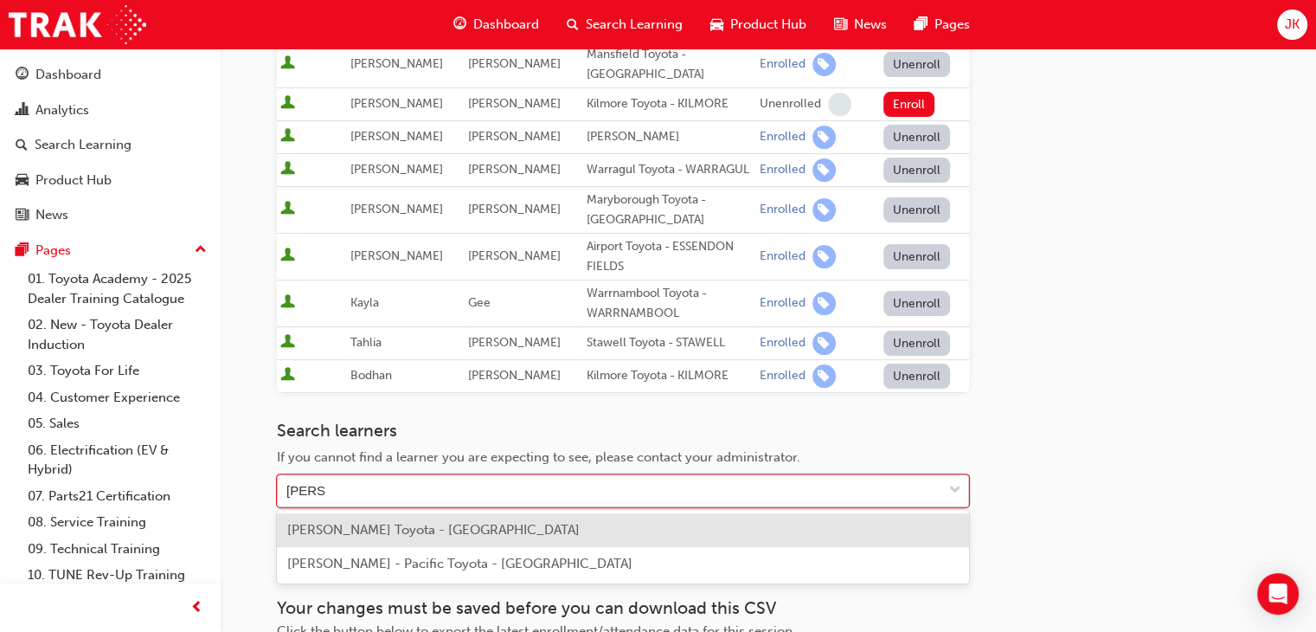
click at [329, 530] on span "Cathryn Torney - Mansfield Toyota - MANSFIELD" at bounding box center [433, 530] width 292 height 16
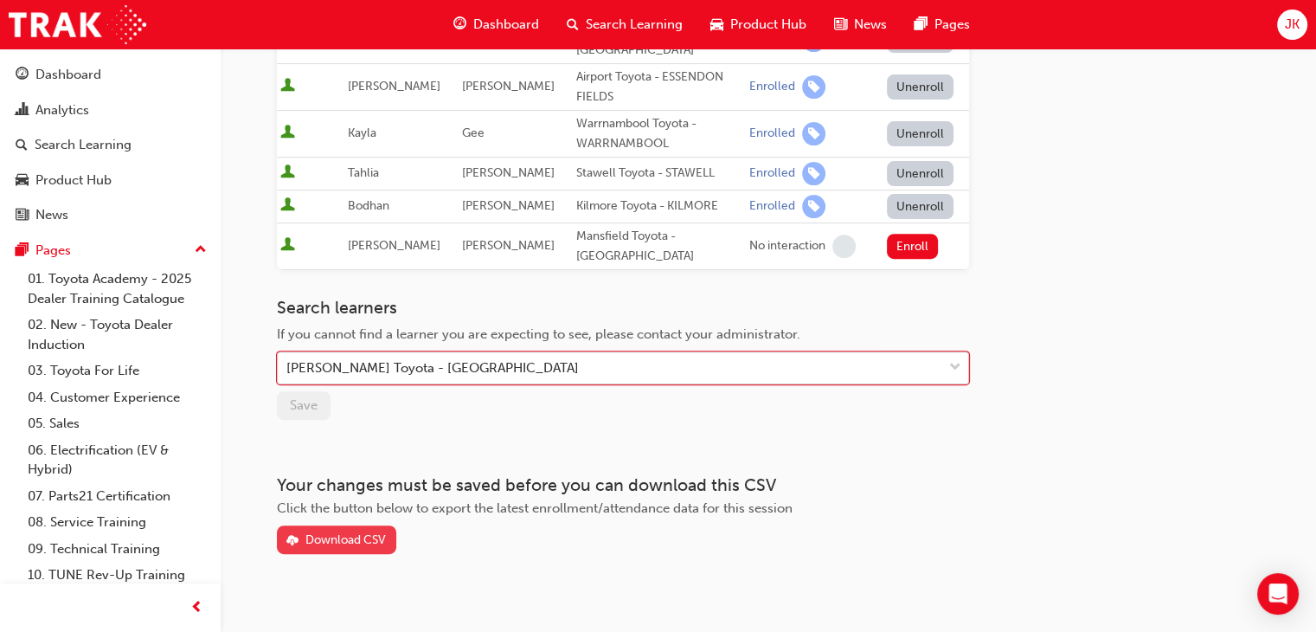
scroll to position [606, 0]
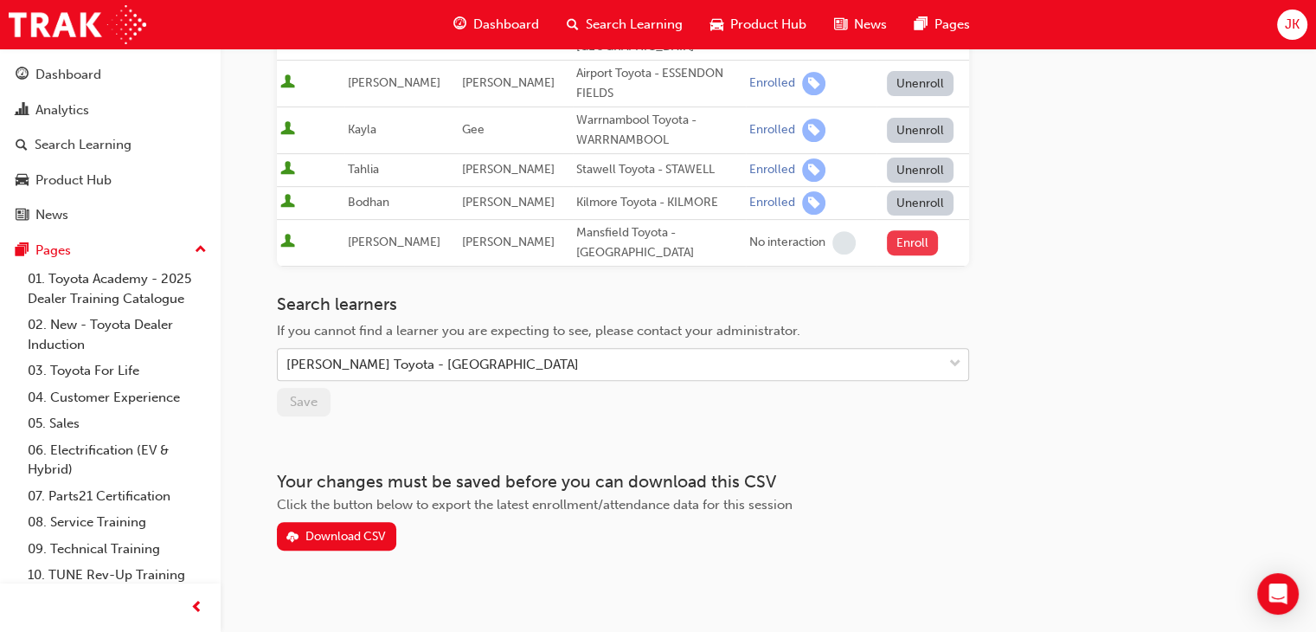
click at [906, 241] on button "Enroll" at bounding box center [913, 242] width 52 height 25
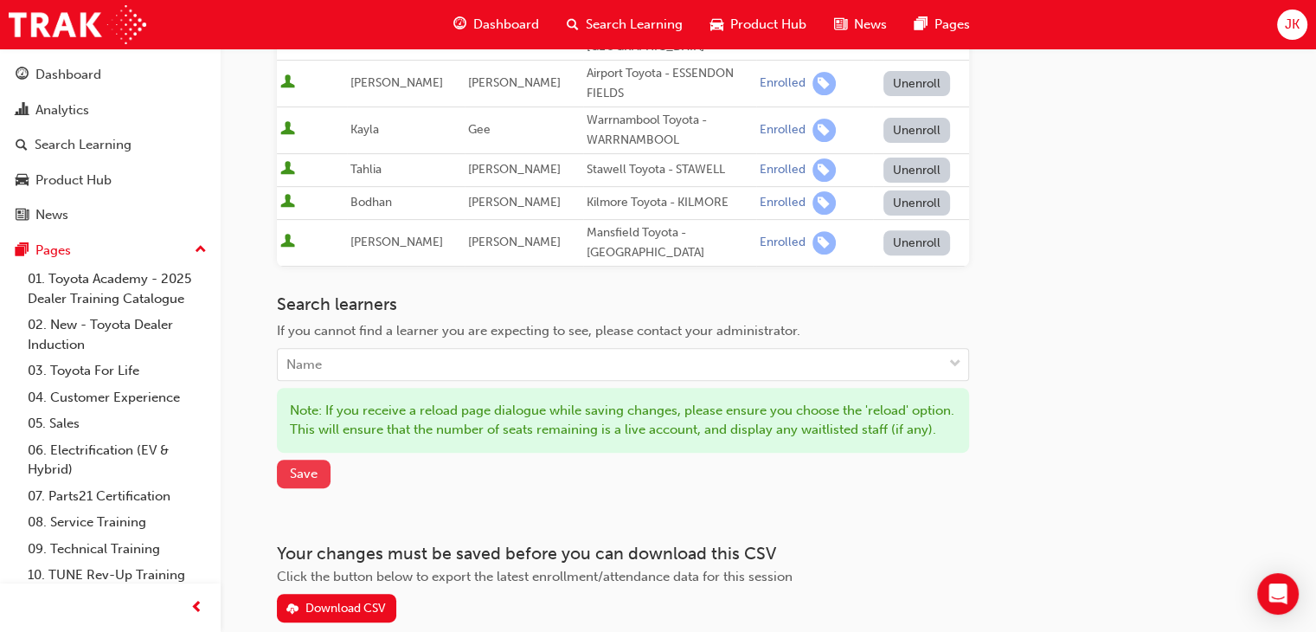
click at [305, 481] on span "Save" at bounding box center [304, 474] width 28 height 16
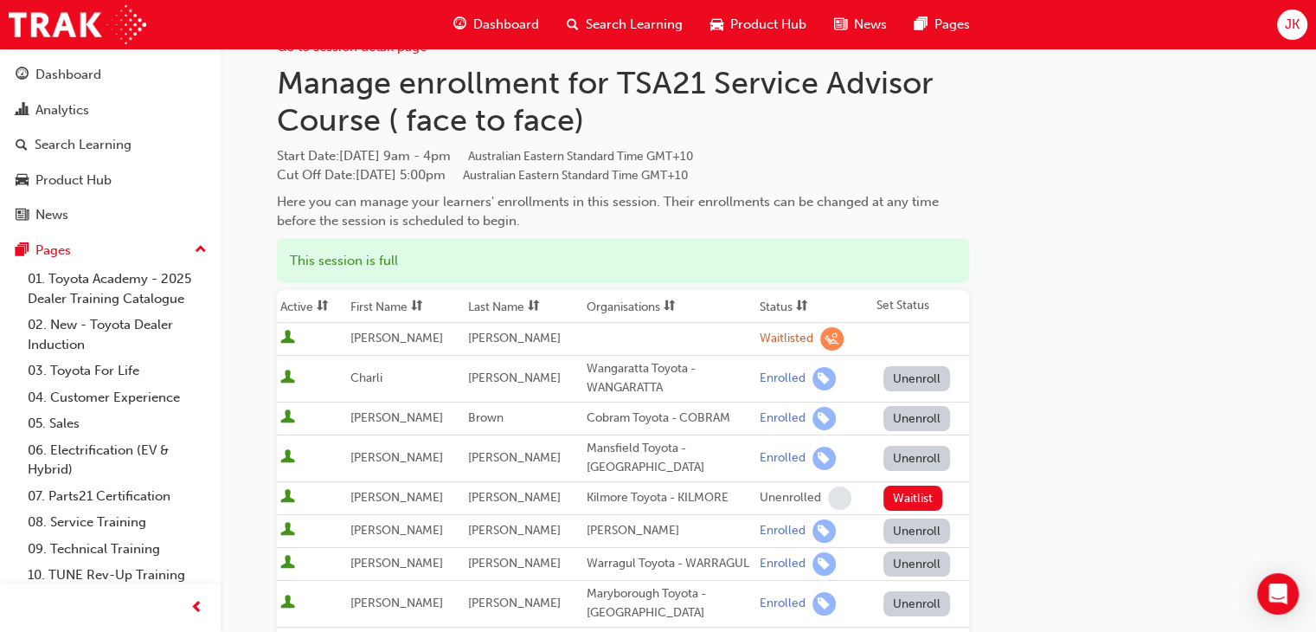
scroll to position [0, 0]
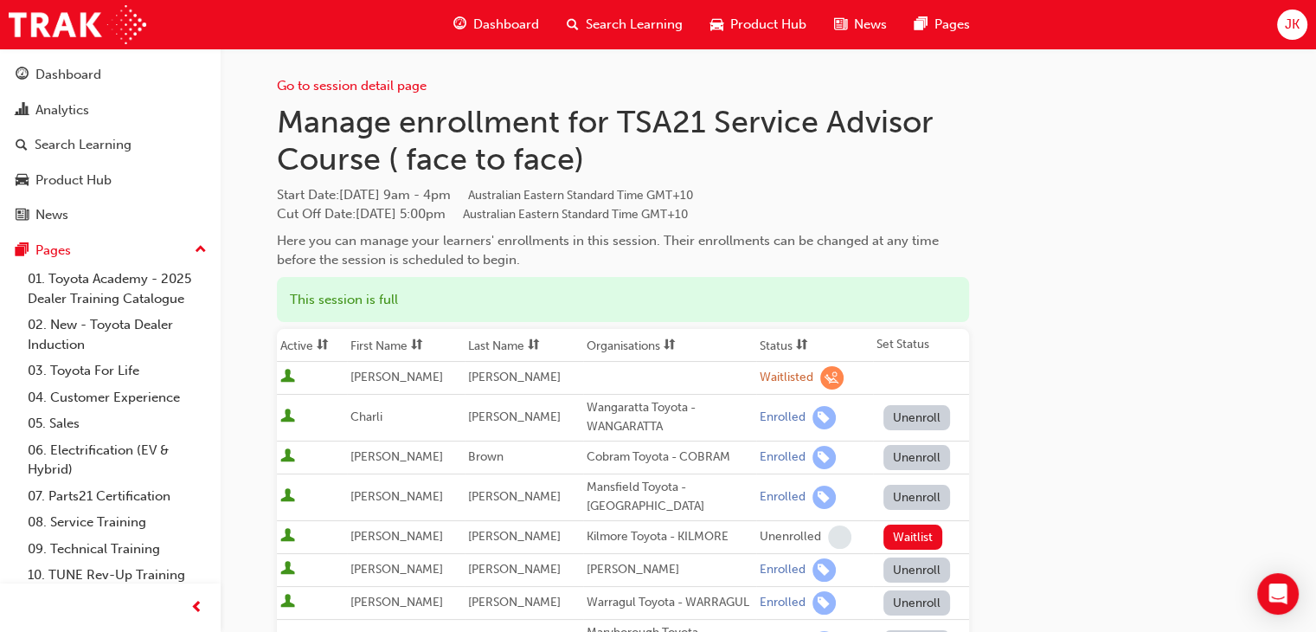
click at [1140, 584] on div "Go to session detail page Manage enrollment for TSA21 Service Advisor Course ( …" at bounding box center [768, 601] width 983 height 1107
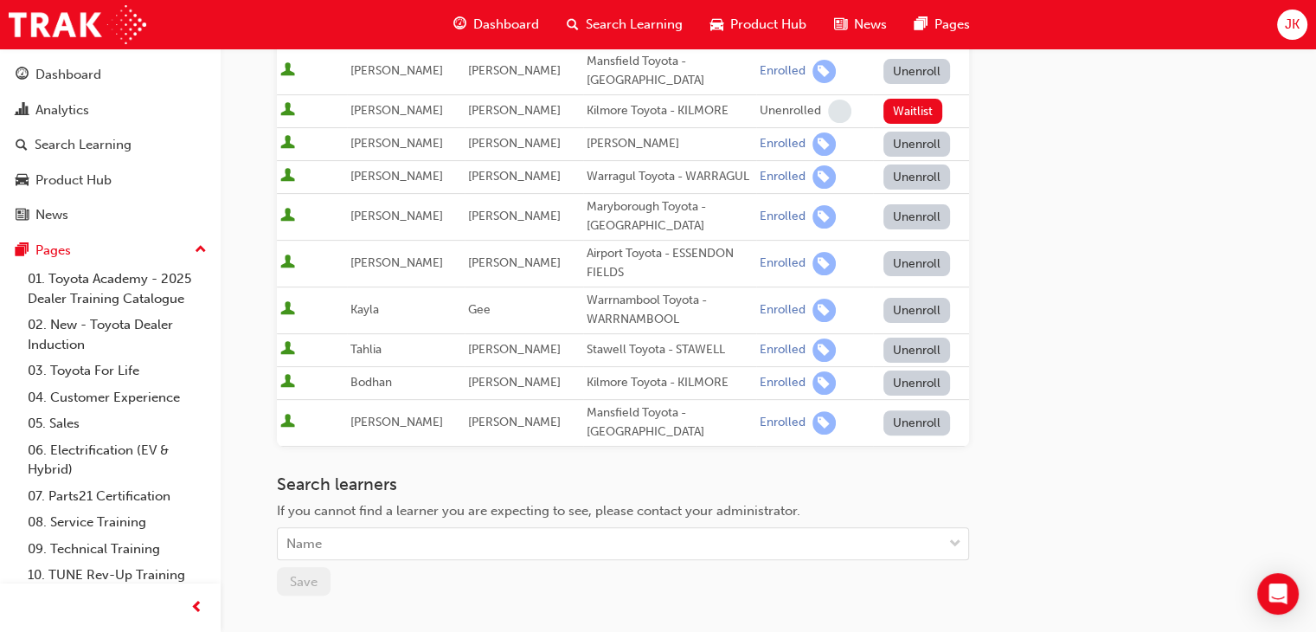
scroll to position [186, 0]
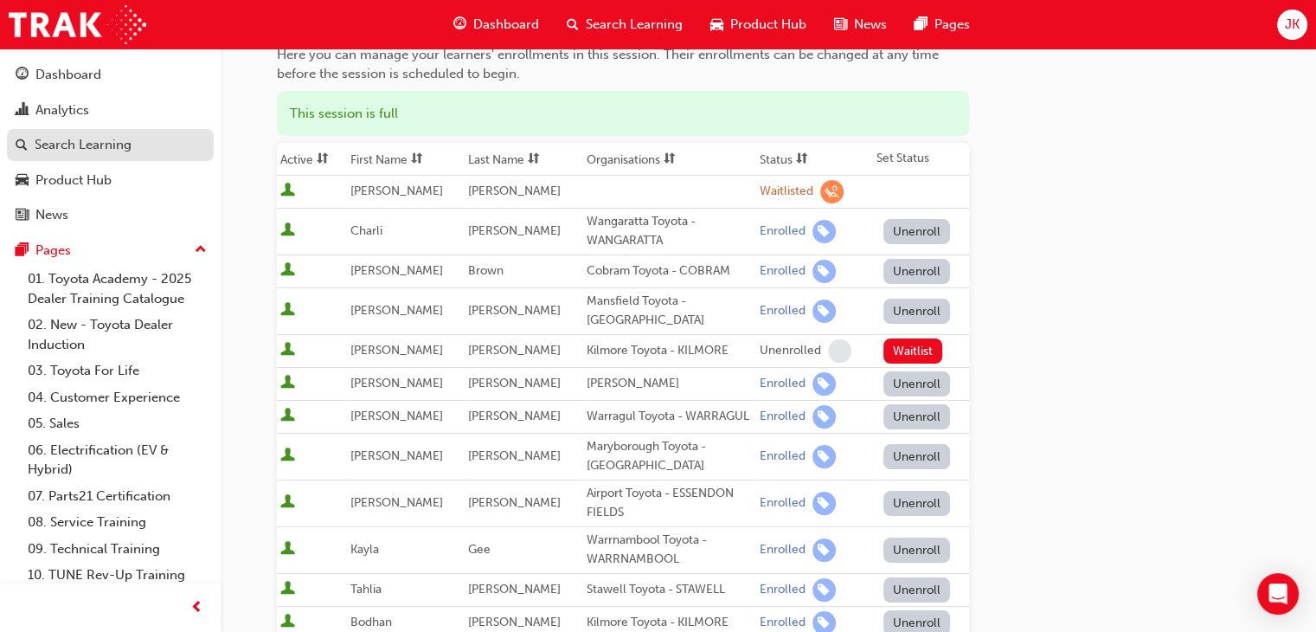
click at [60, 150] on div "Search Learning" at bounding box center [83, 145] width 97 height 20
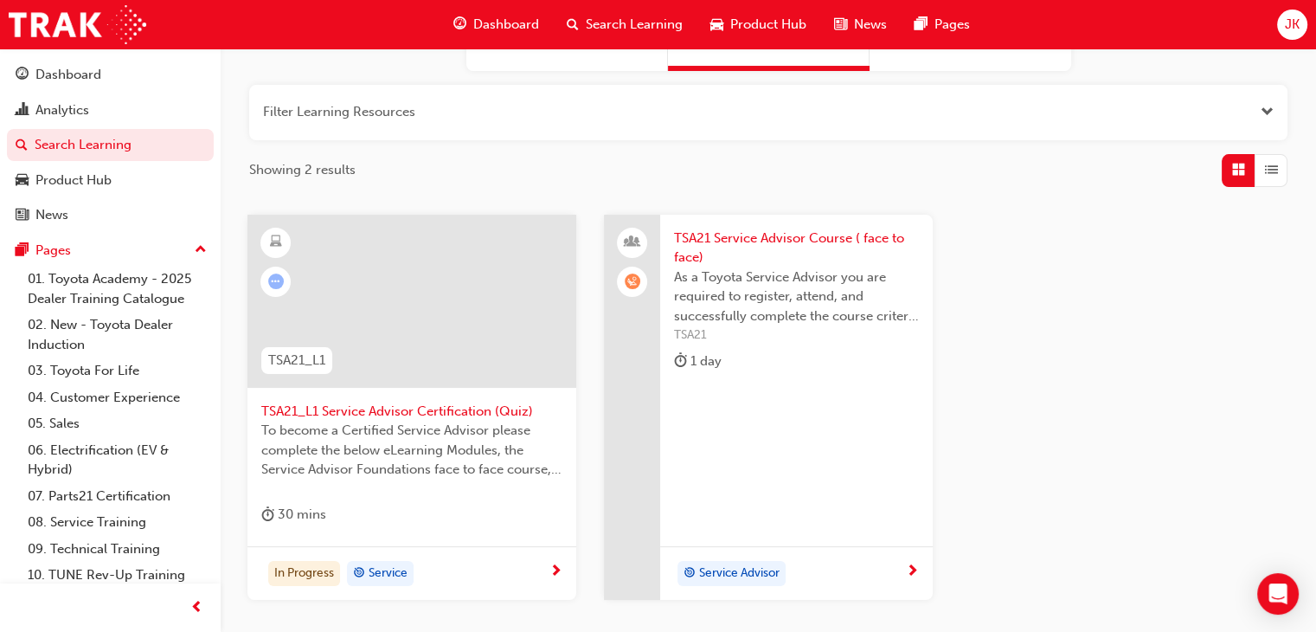
click at [744, 240] on span "TSA21 Service Advisor Course ( face to face)" at bounding box center [796, 247] width 245 height 39
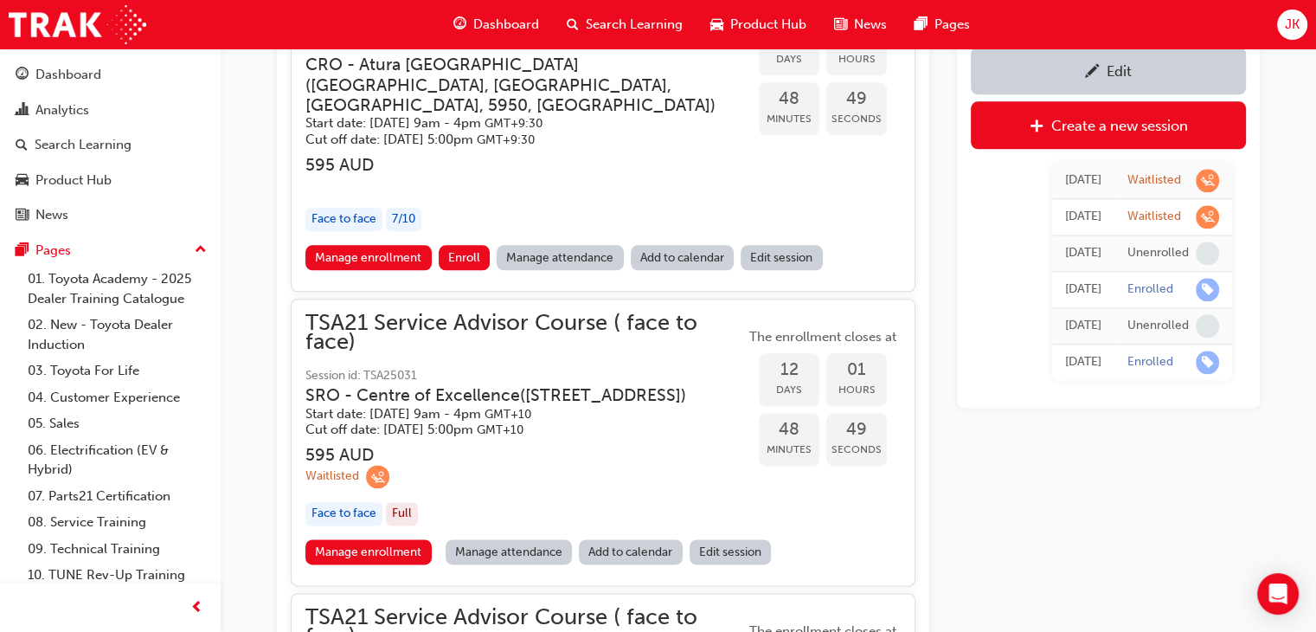
scroll to position [2379, 0]
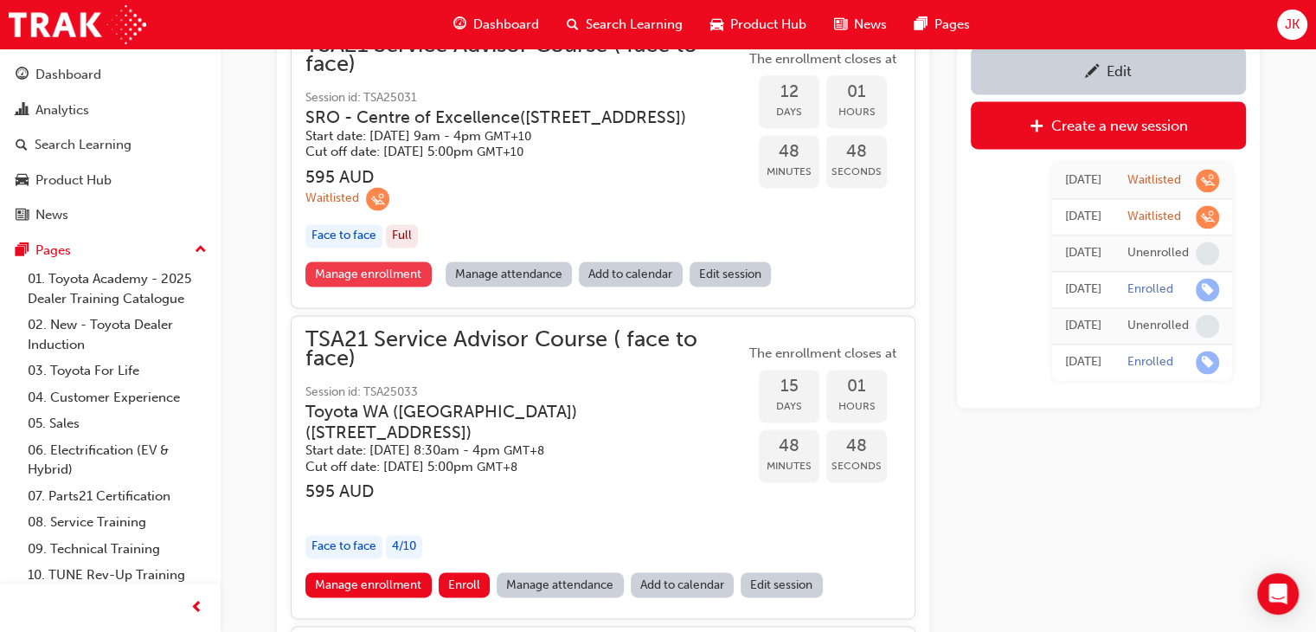
click at [369, 286] on link "Manage enrollment" at bounding box center [368, 273] width 126 height 25
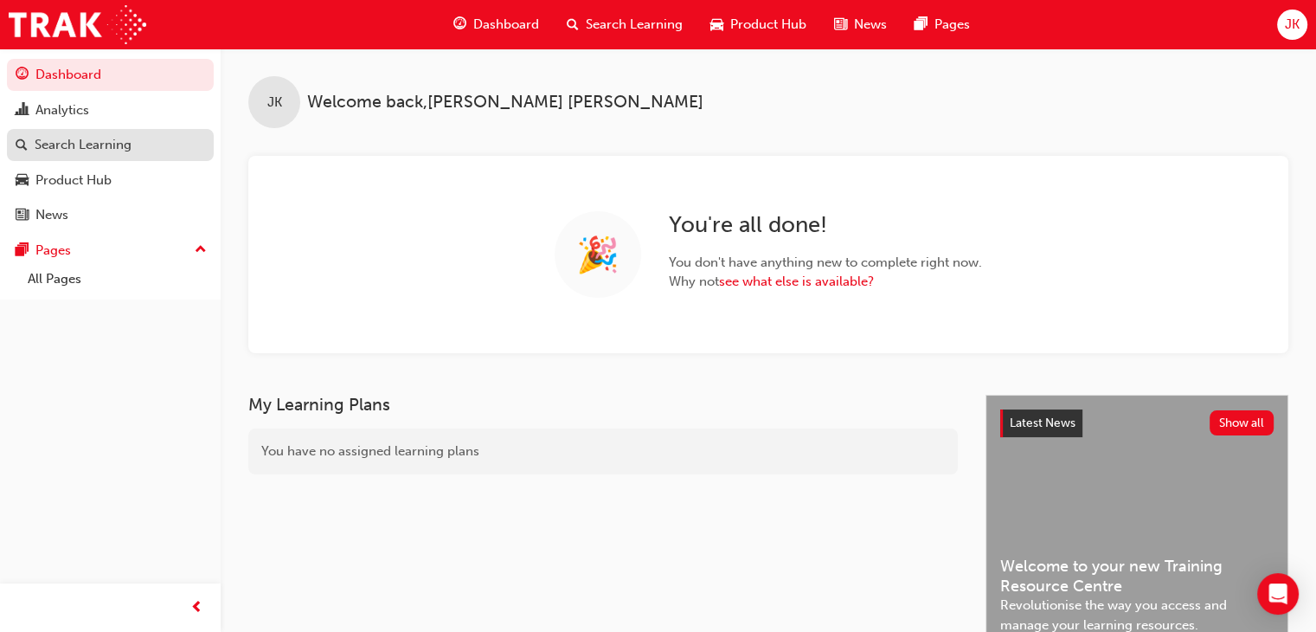
click at [84, 146] on div "Search Learning" at bounding box center [83, 145] width 97 height 20
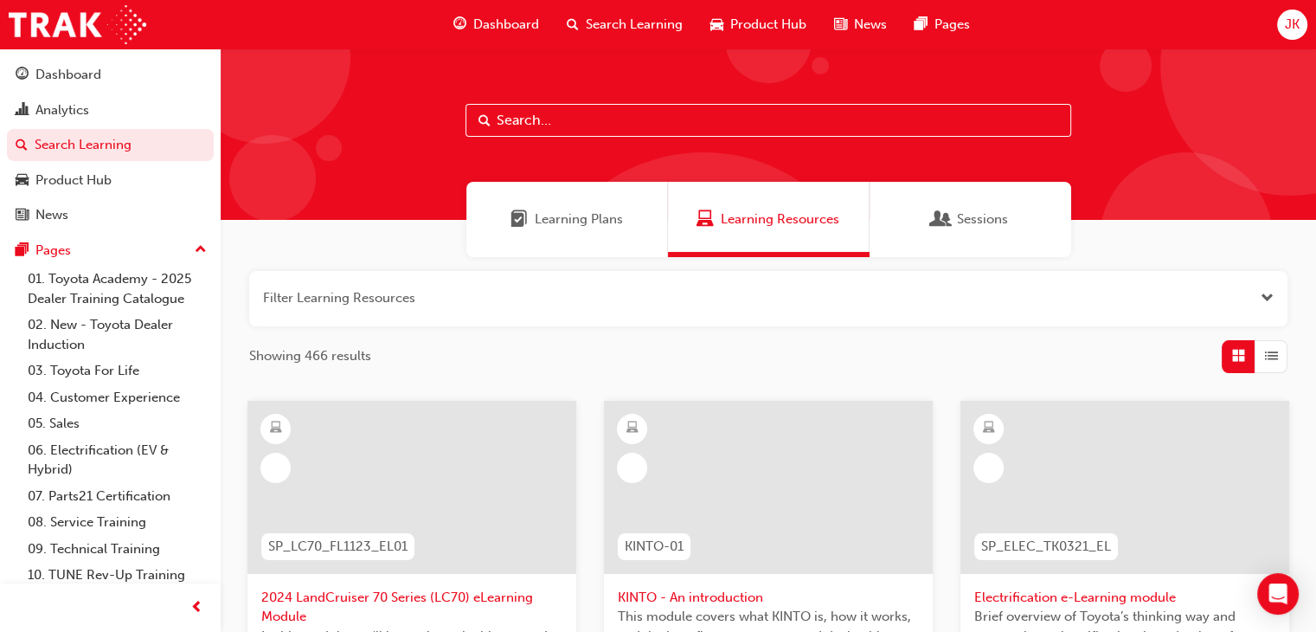
click at [523, 124] on input "text" at bounding box center [769, 120] width 606 height 33
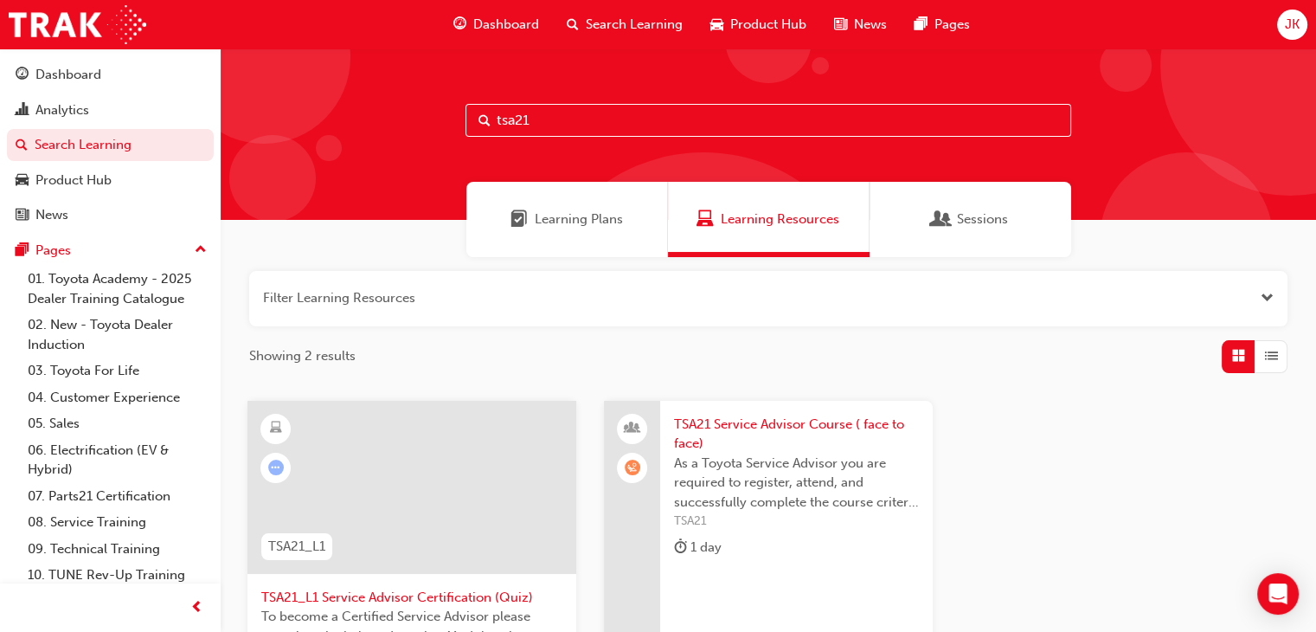
type input "tsa21"
click at [751, 421] on span "TSA21 Service Advisor Course ( face to face)" at bounding box center [796, 433] width 245 height 39
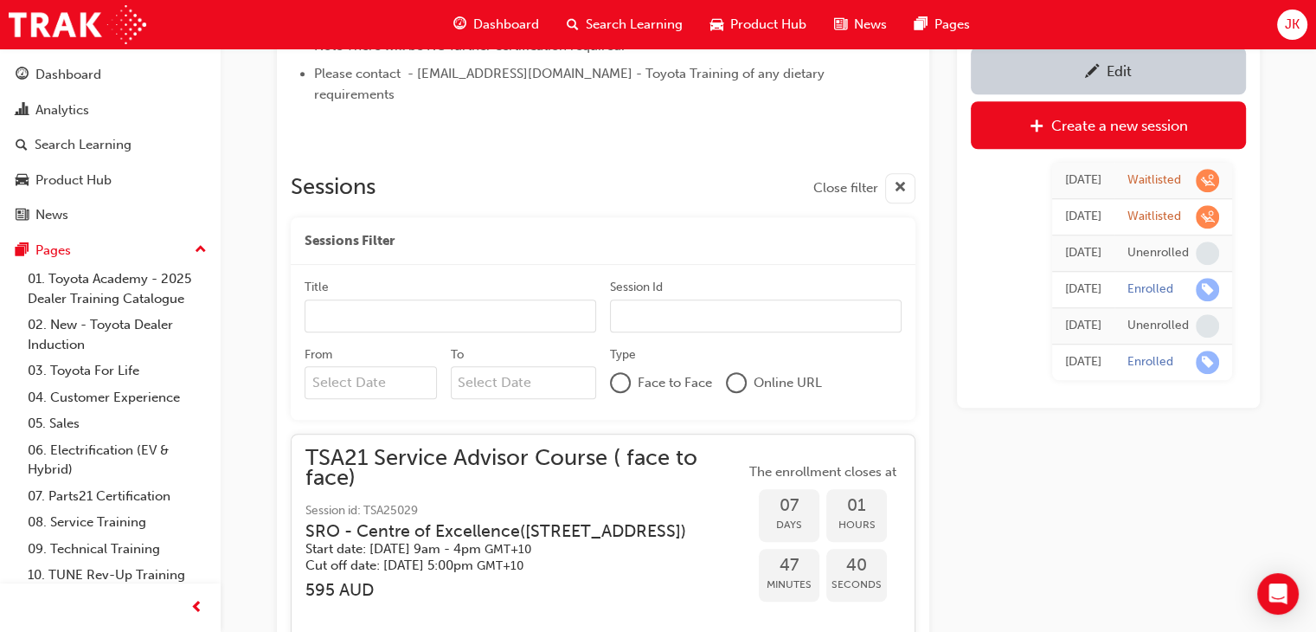
scroll to position [1592, 0]
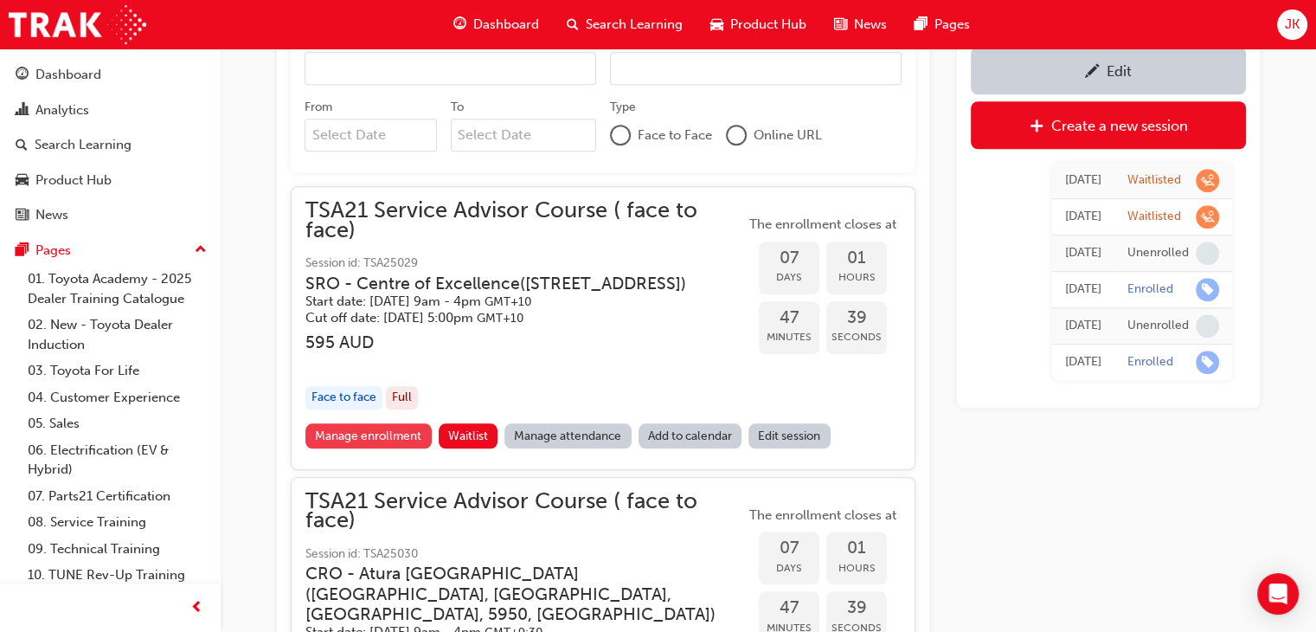
click at [370, 448] on link "Manage enrollment" at bounding box center [368, 435] width 126 height 25
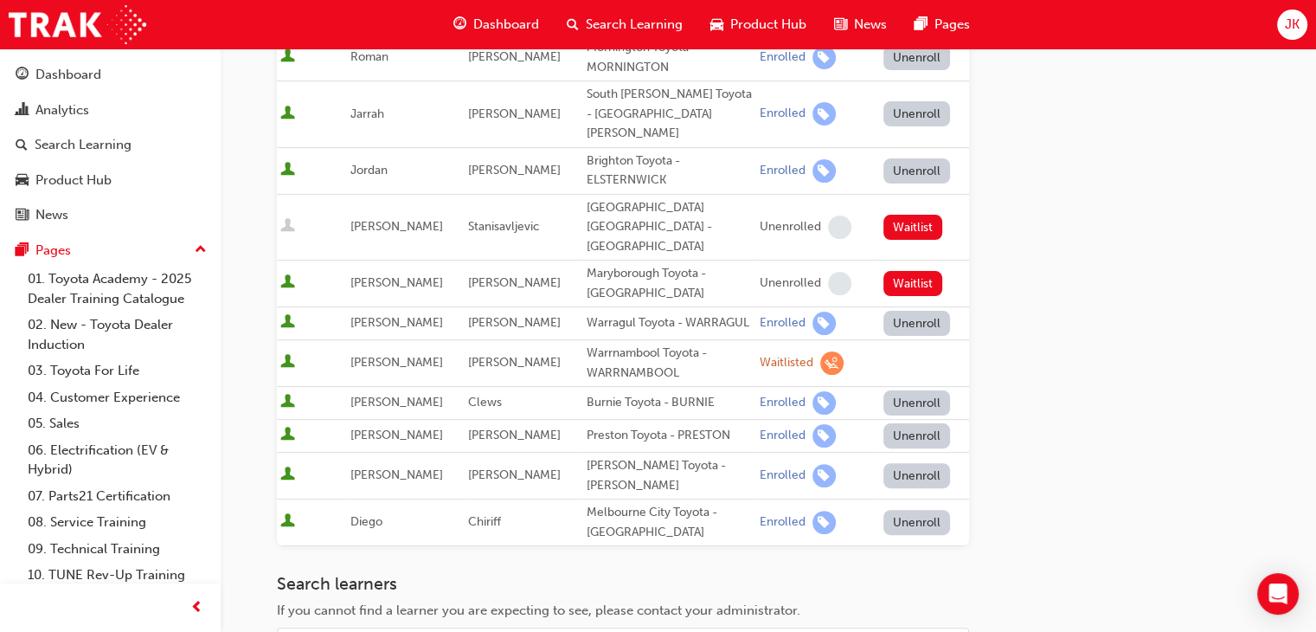
scroll to position [433, 0]
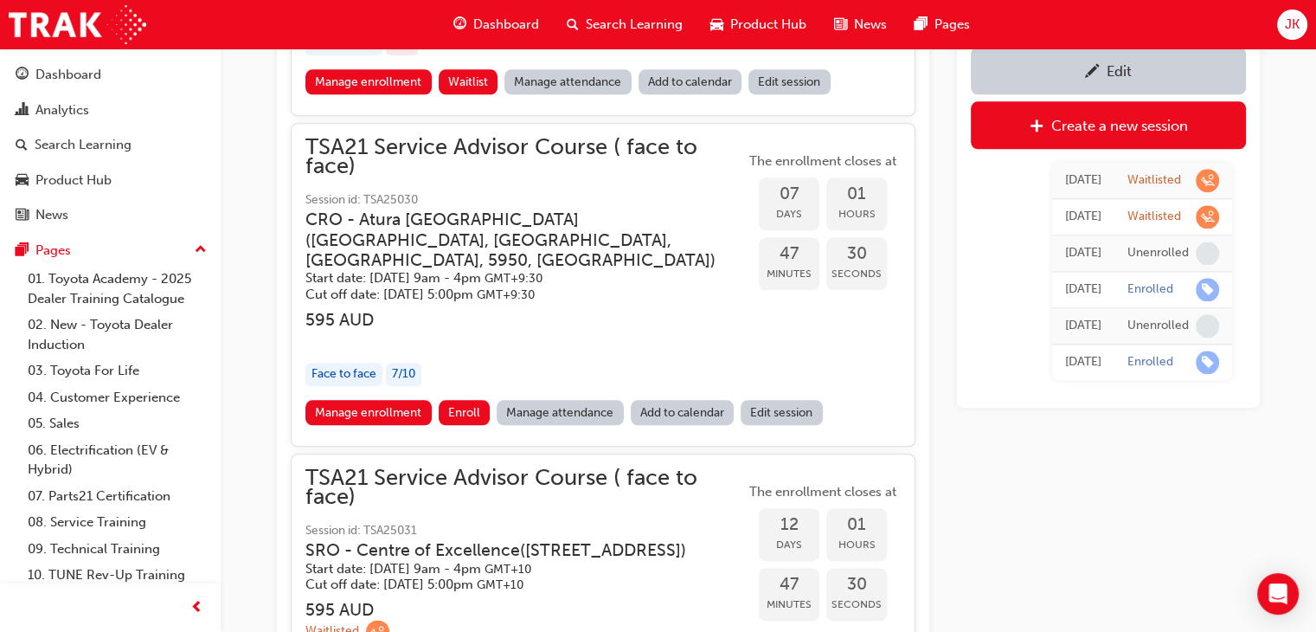
scroll to position [2111, 0]
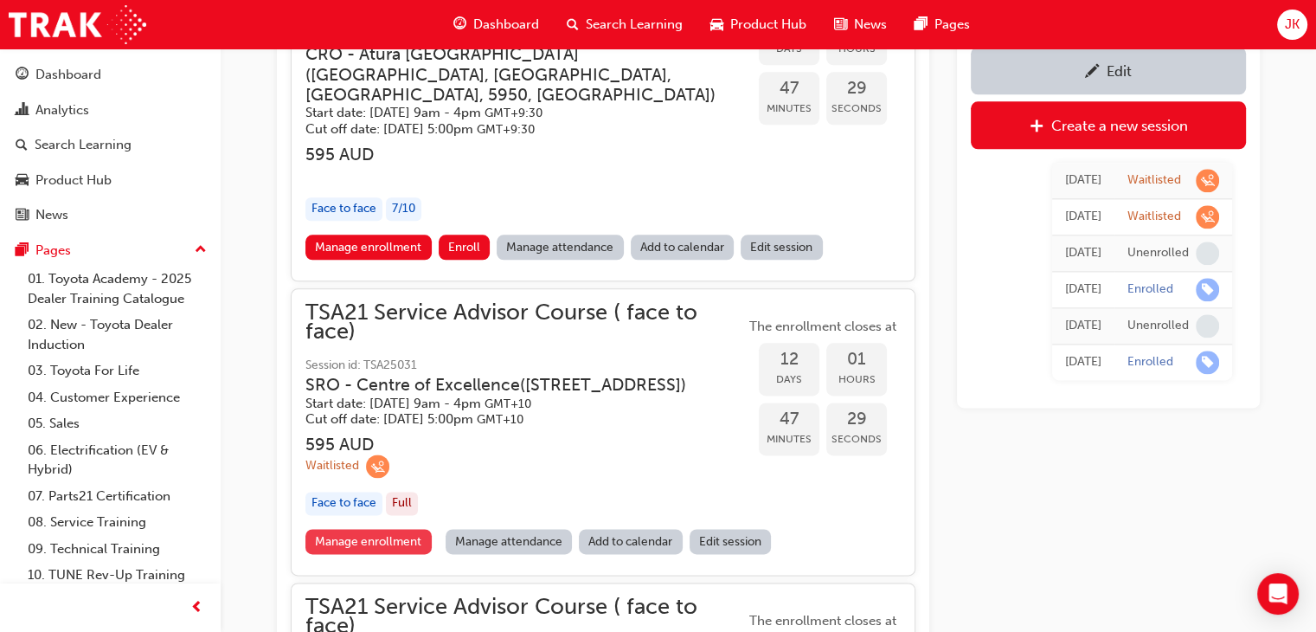
click at [366, 554] on link "Manage enrollment" at bounding box center [368, 541] width 126 height 25
